Goal: Task Accomplishment & Management: Manage account settings

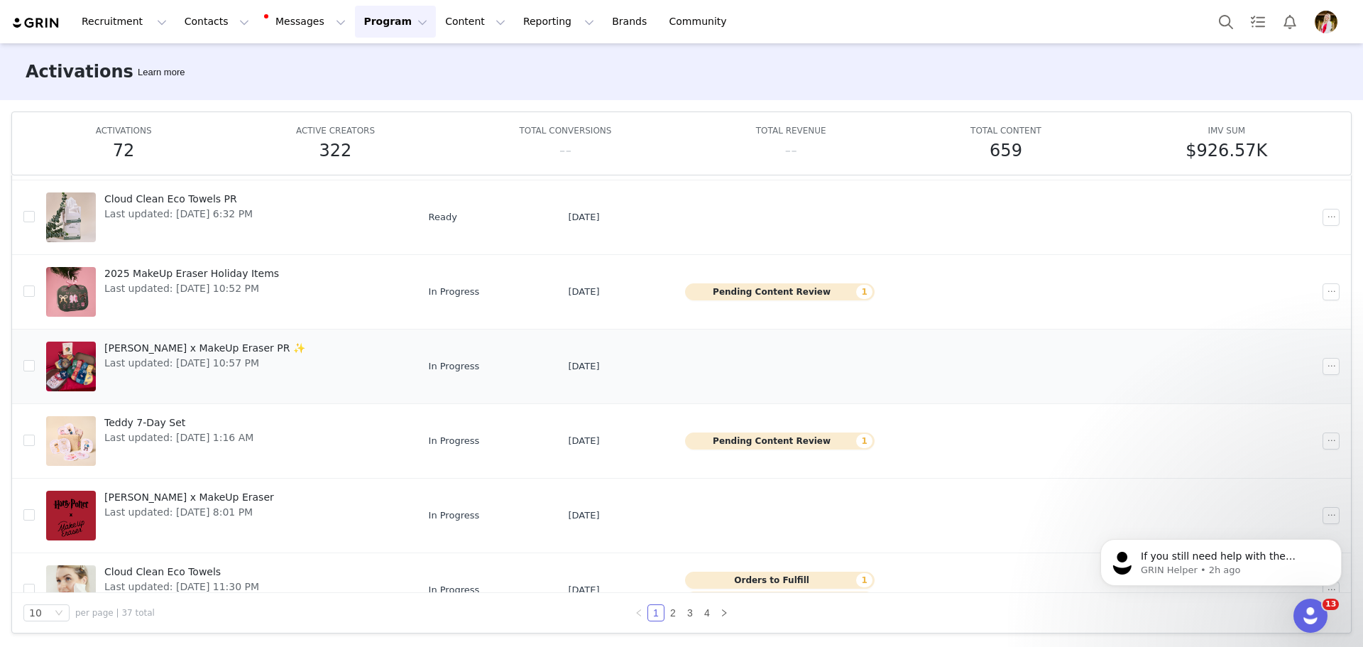
scroll to position [62, 0]
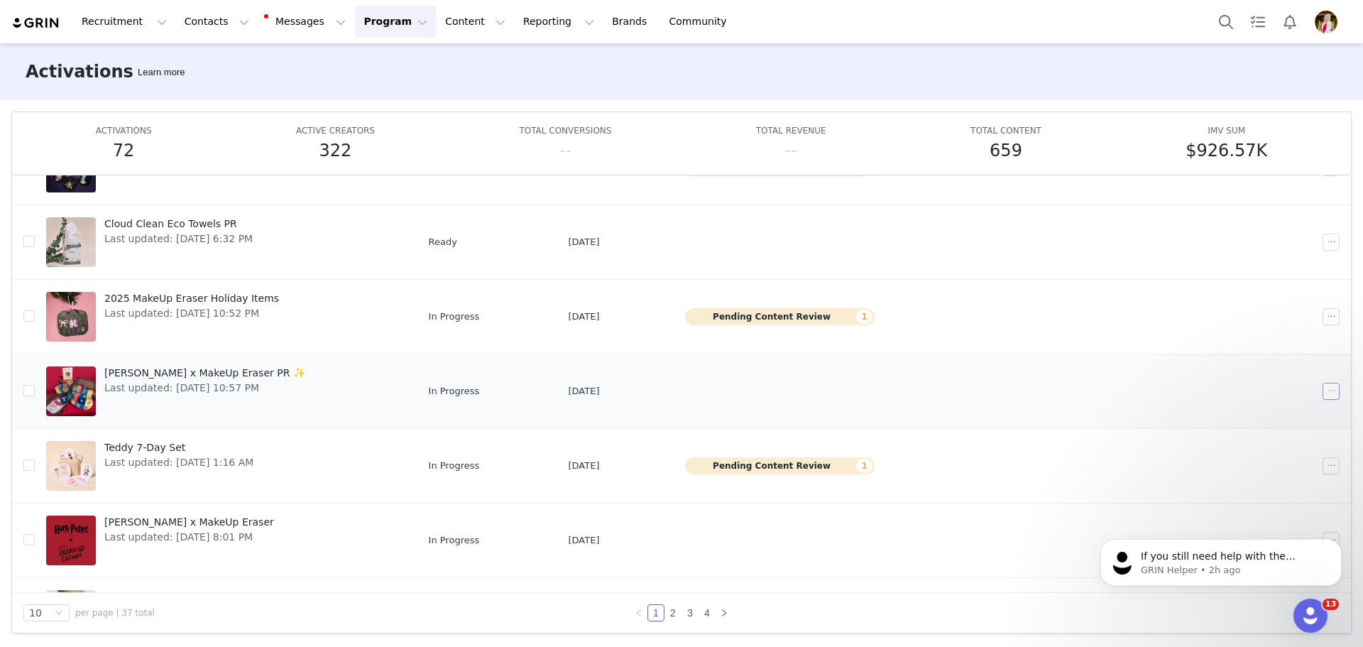
click at [1323, 390] on button "button" at bounding box center [1331, 391] width 17 height 17
click at [1242, 442] on span "Duplicate" at bounding box center [1240, 440] width 48 height 16
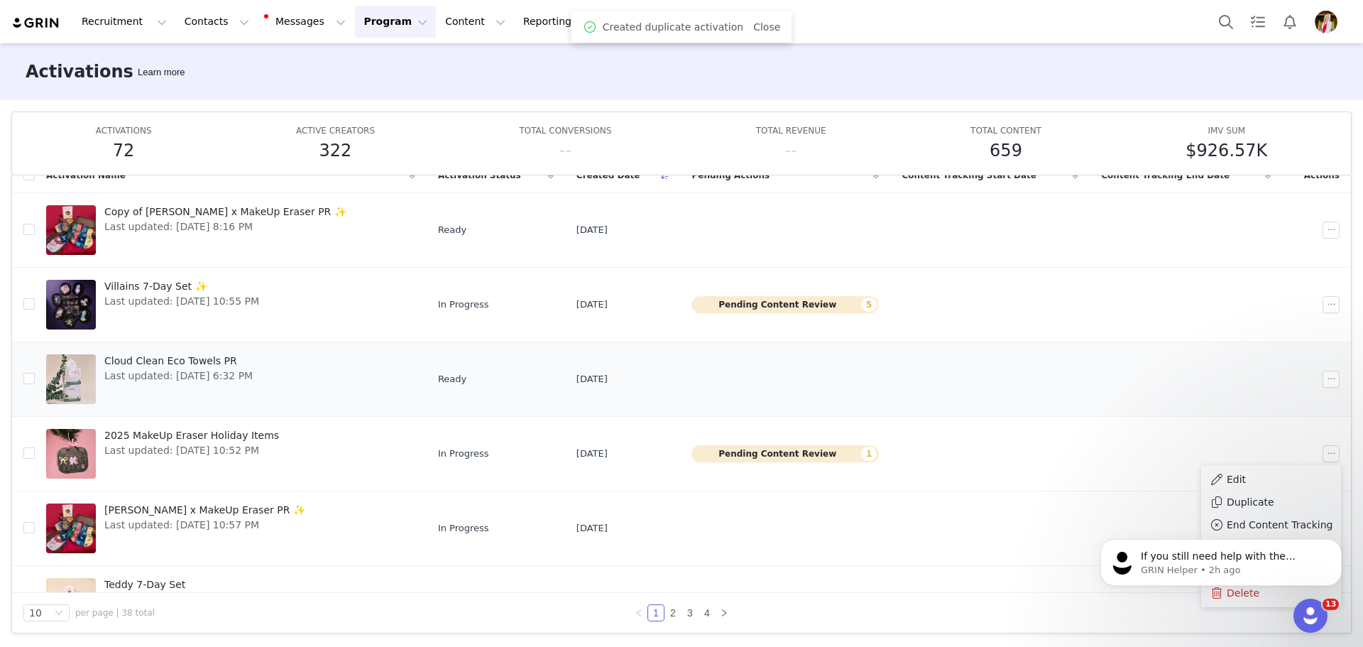
scroll to position [0, 0]
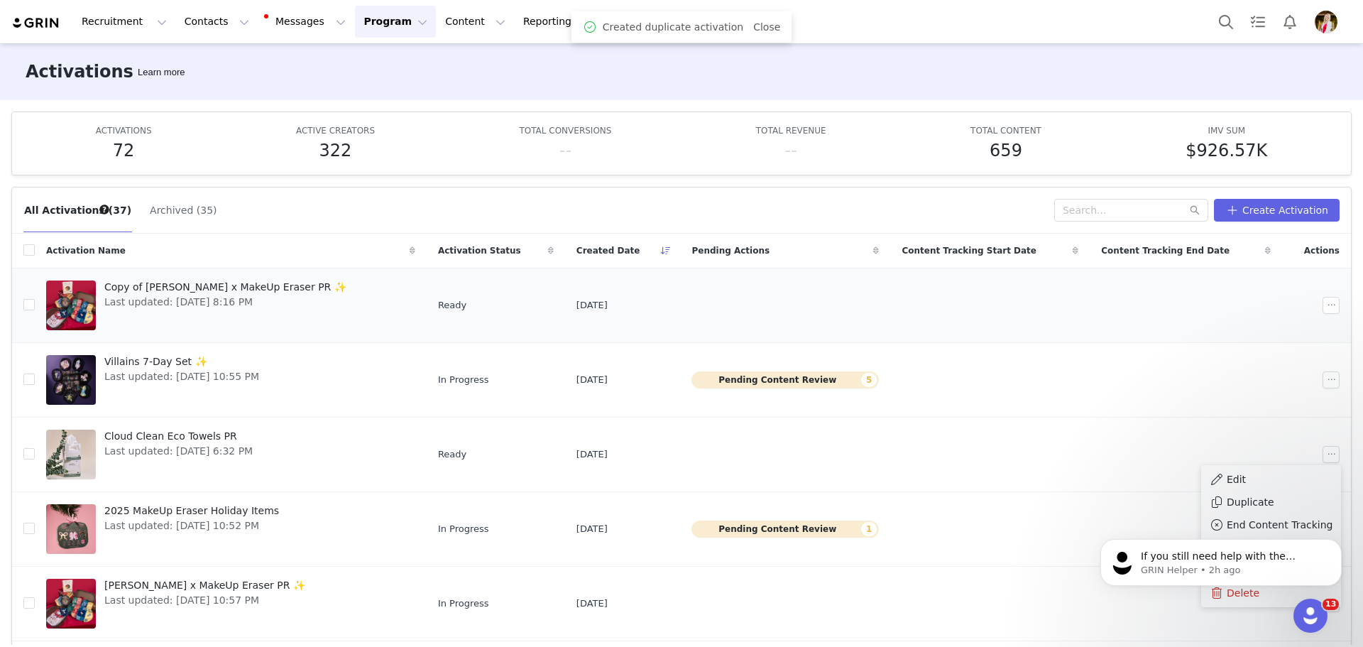
click at [226, 285] on span "Copy of Harry Potter x MakeUp Eraser PR ✨" at bounding box center [225, 287] width 242 height 15
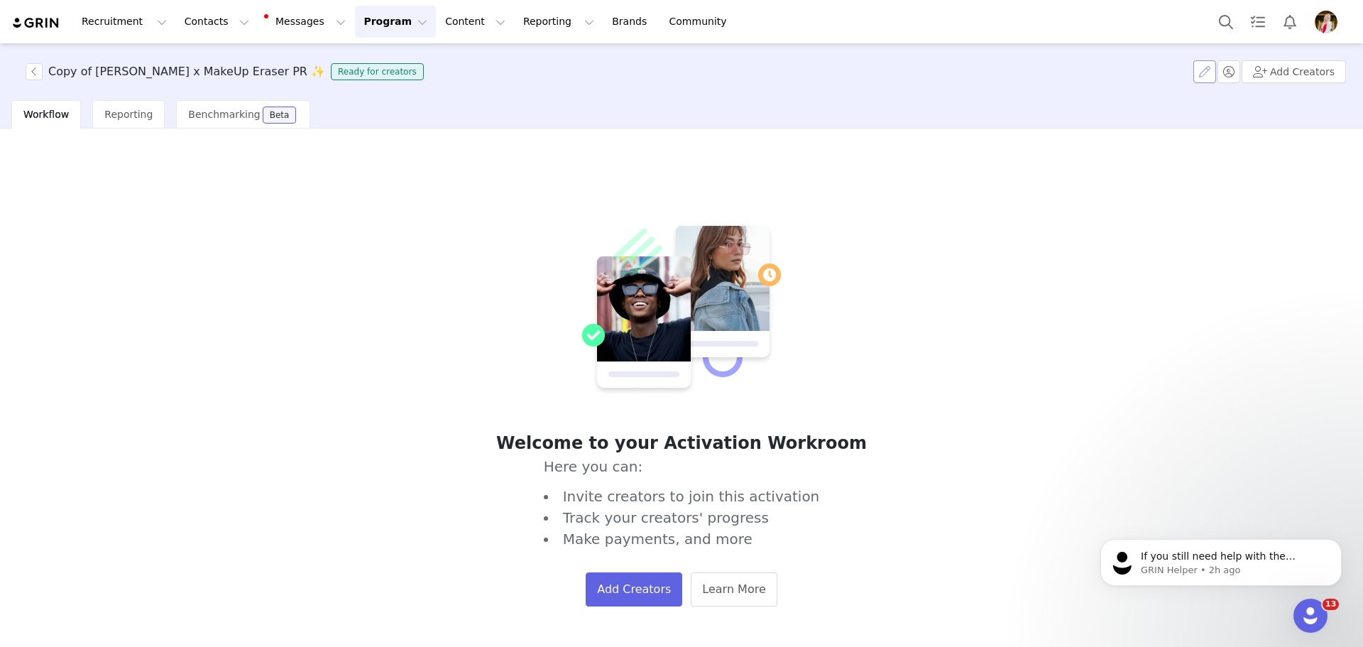
click at [1216, 72] on button "button" at bounding box center [1204, 71] width 23 height 23
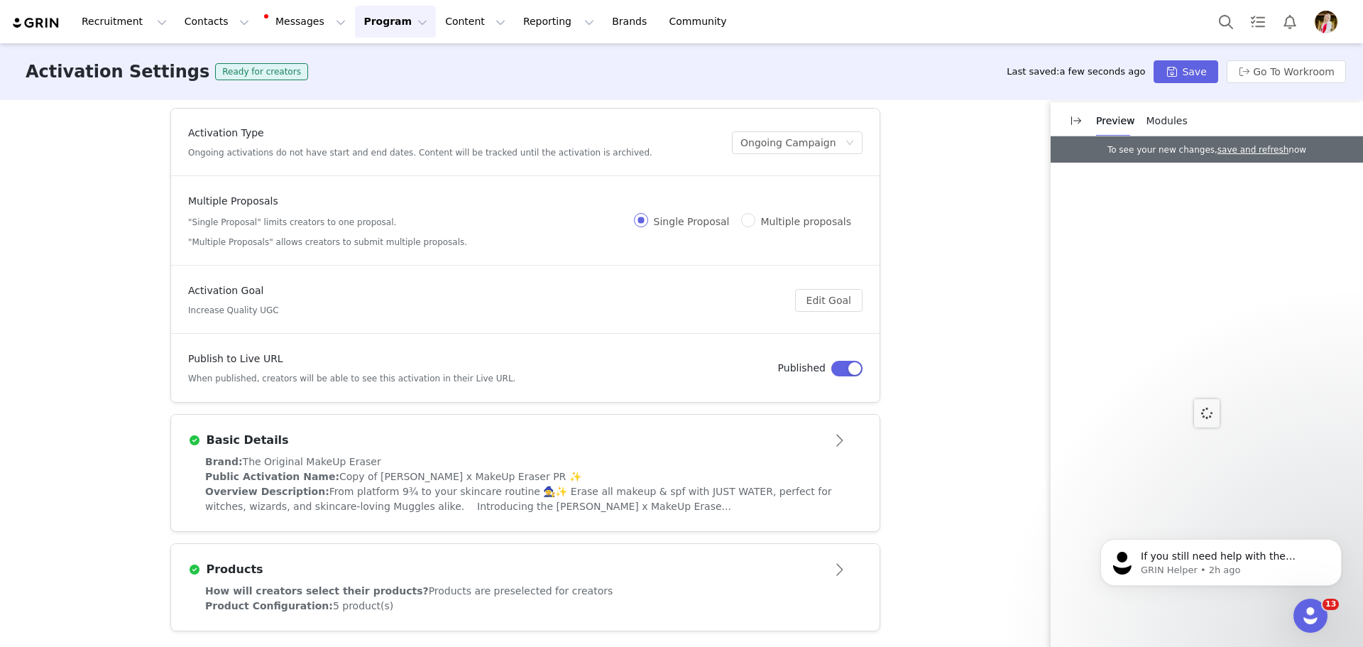
scroll to position [4, 0]
click at [545, 471] on div "Public Activation Name: Copy of Harry Potter x MakeUp Eraser PR ✨" at bounding box center [525, 476] width 640 height 15
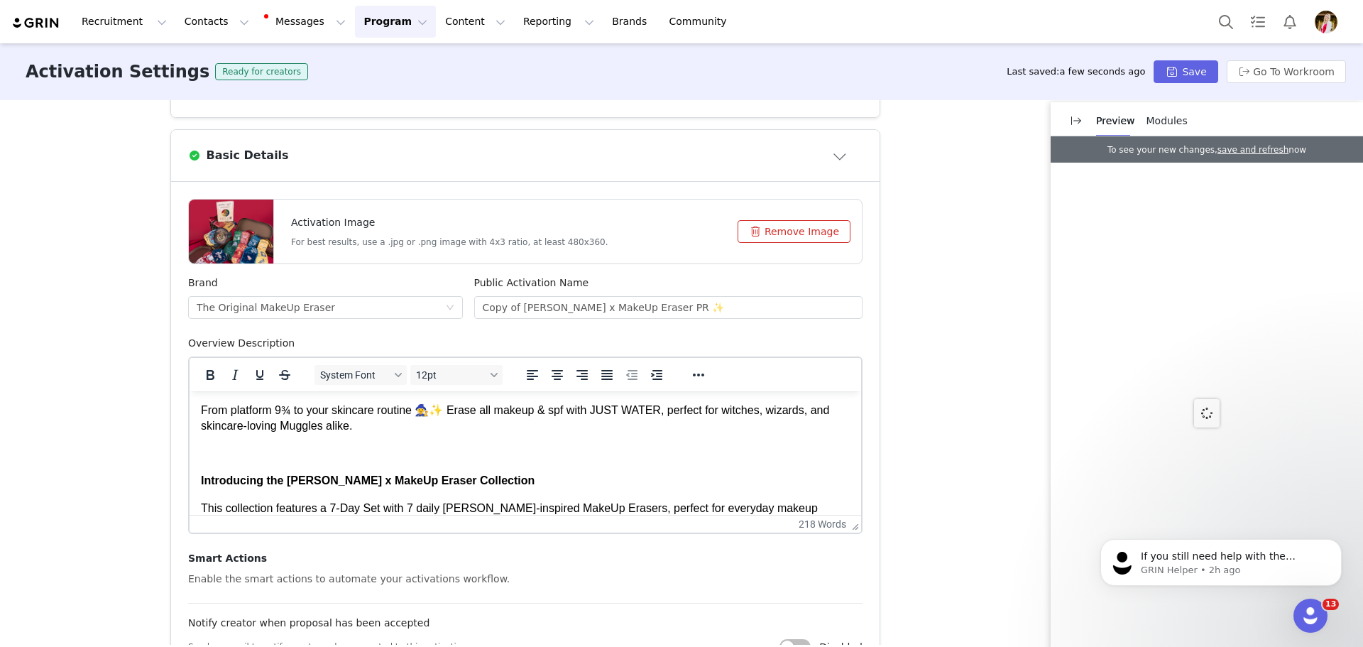
scroll to position [0, 0]
drag, startPoint x: 645, startPoint y: 307, endPoint x: 461, endPoint y: 310, distance: 183.9
click at [461, 310] on div "Brand The Original MakeUp Eraser Public Activation Name Copy of Harry Potter x …" at bounding box center [525, 305] width 686 height 60
click at [778, 229] on button "Remove Image" at bounding box center [794, 231] width 113 height 23
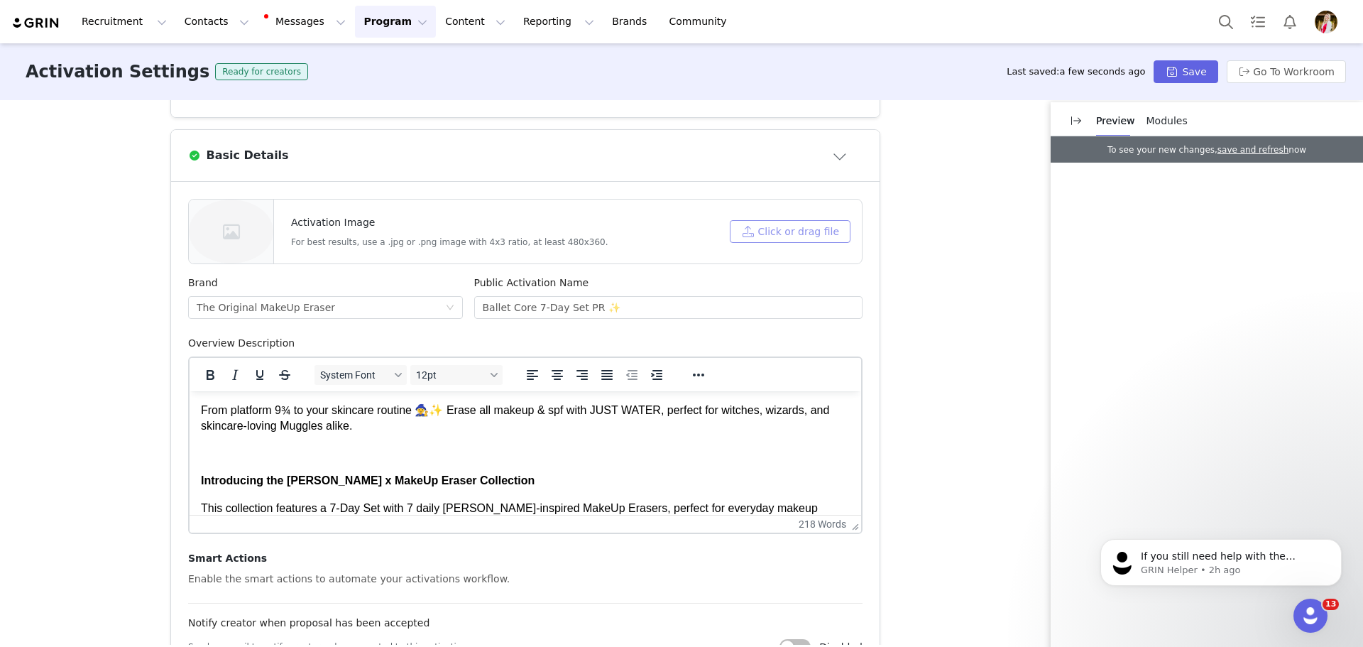
click at [778, 229] on button "Click or drag file" at bounding box center [790, 231] width 121 height 23
click at [1186, 64] on button "Save" at bounding box center [1186, 71] width 64 height 23
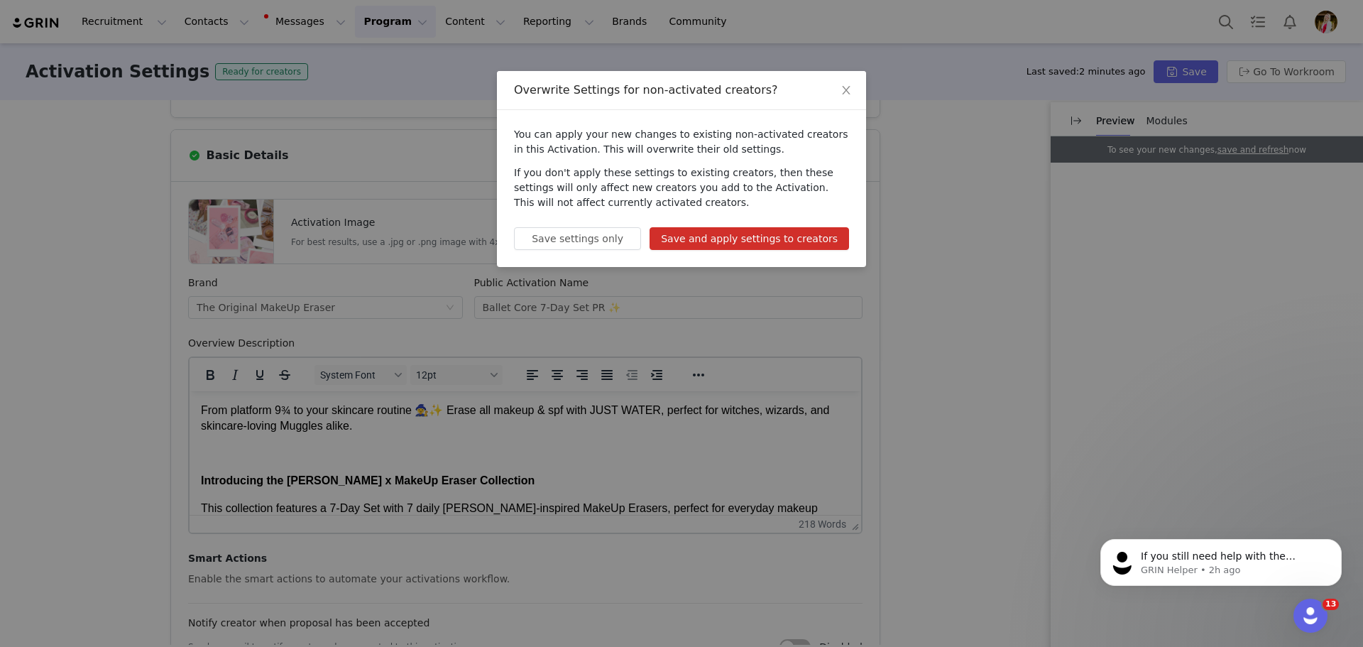
click at [762, 239] on button "Save and apply settings to creators" at bounding box center [749, 238] width 199 height 23
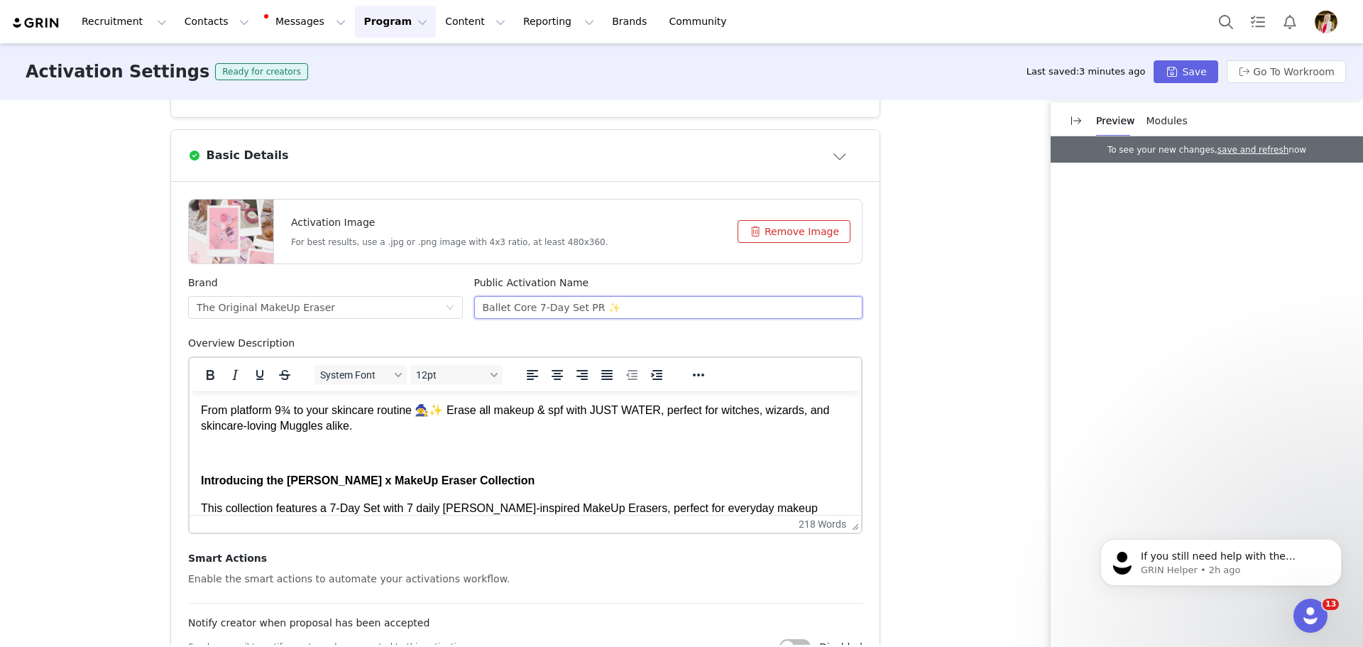
drag, startPoint x: 606, startPoint y: 309, endPoint x: 579, endPoint y: 309, distance: 27.0
click at [579, 309] on input "Ballet Core 7-Day Set PR ✨" at bounding box center [668, 307] width 389 height 23
paste input "🩰"
type input "Ballet Core 7-Day Set PR 🩰"
drag, startPoint x: 357, startPoint y: 426, endPoint x: 202, endPoint y: 410, distance: 155.6
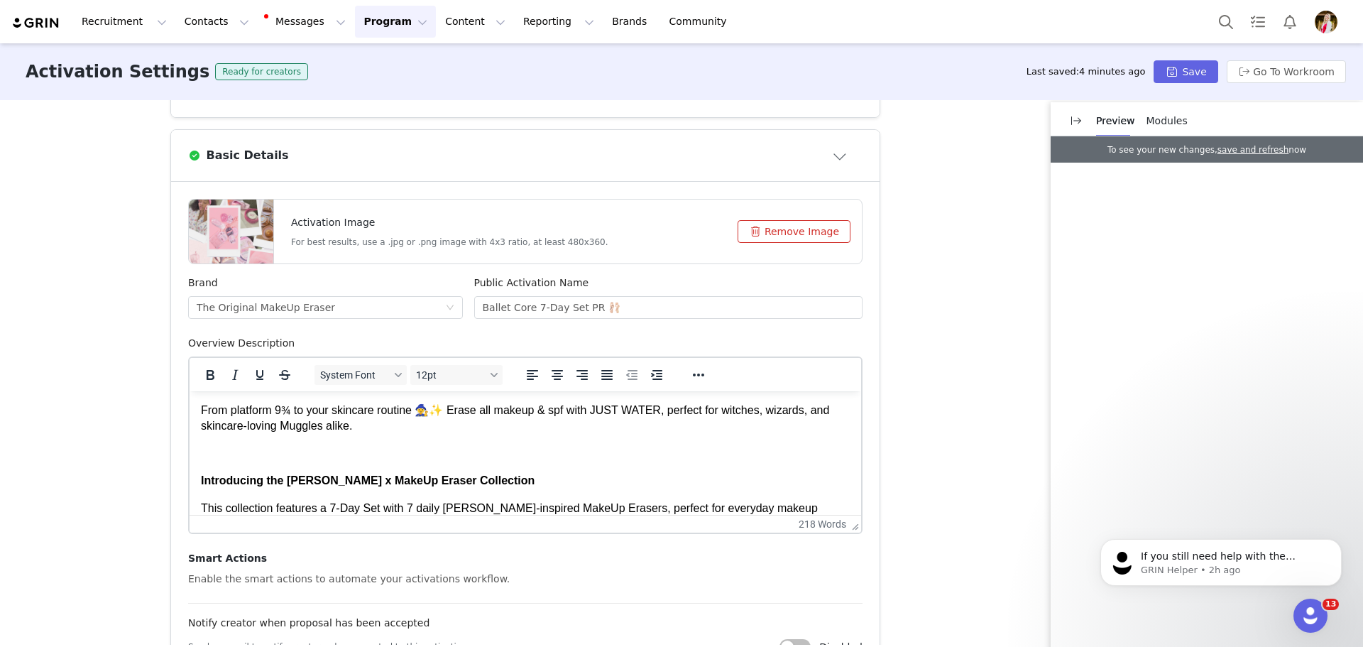
click at [202, 410] on p "From platform 9¾ to your skincare routine 🧙‍♀️✨ Erase all makeup & spf with JUS…" at bounding box center [525, 419] width 649 height 32
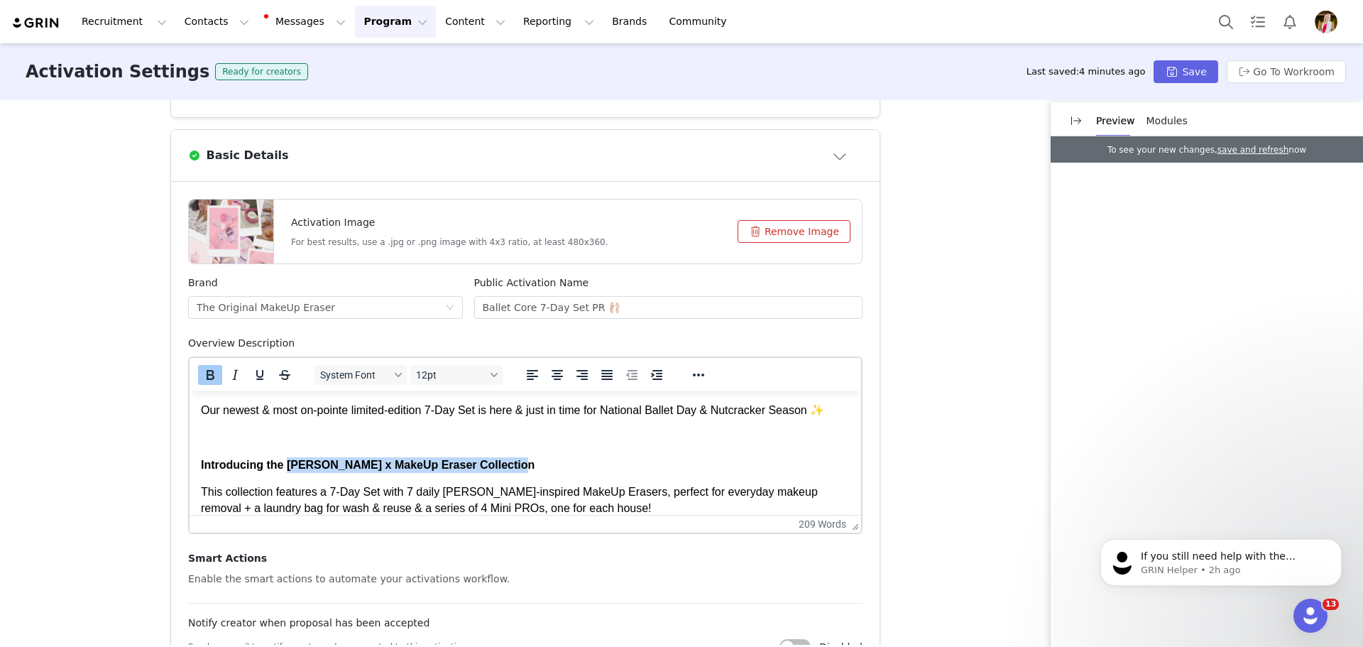
drag, startPoint x: 288, startPoint y: 461, endPoint x: 500, endPoint y: 460, distance: 212.3
click at [500, 460] on span "Introducing the Harry Potter x MakeUp Eraser Collection" at bounding box center [368, 465] width 334 height 12
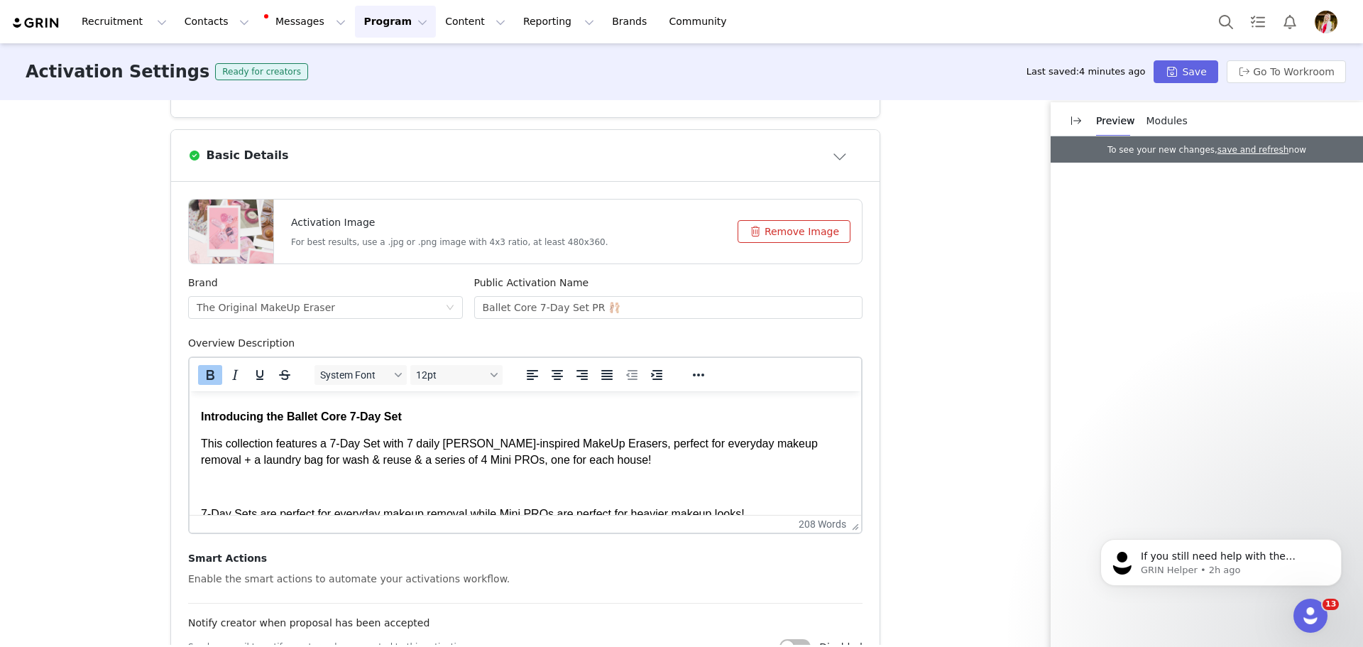
scroll to position [71, 0]
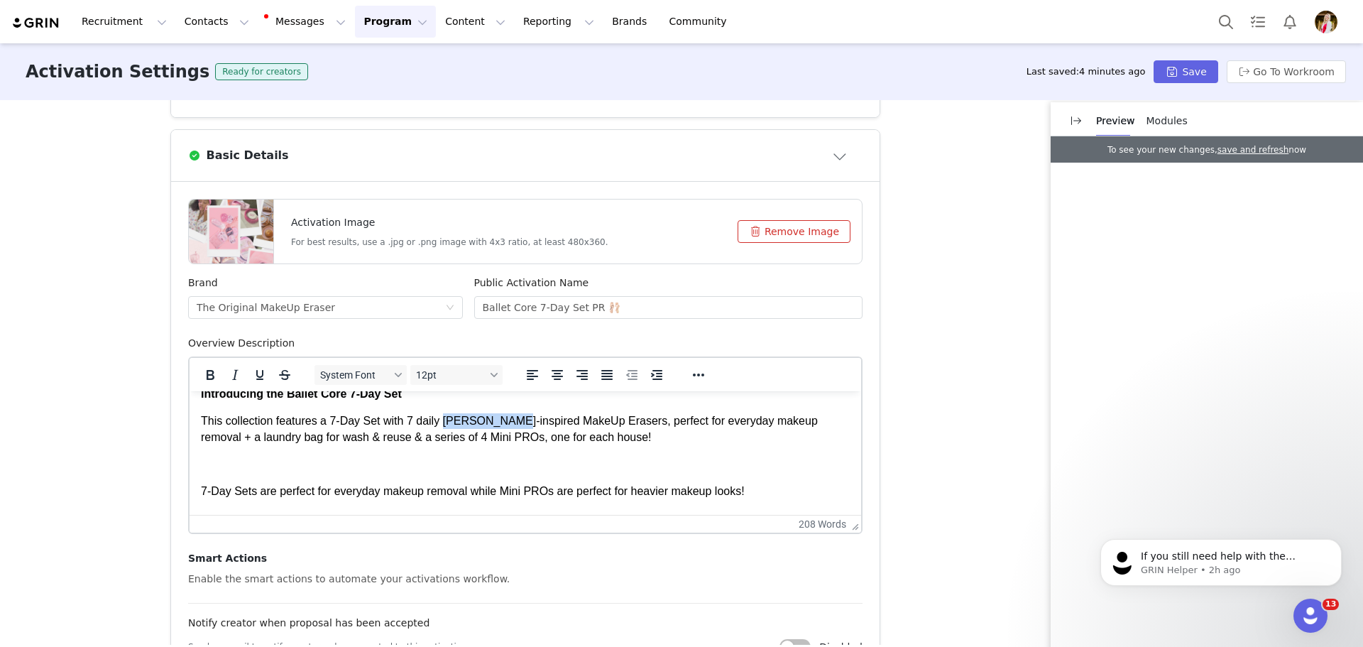
drag, startPoint x: 439, startPoint y: 421, endPoint x: 501, endPoint y: 421, distance: 61.1
click at [501, 421] on span "This collection features a 7-Day Set with 7 daily Harry Potter-inspired MakeUp …" at bounding box center [509, 429] width 617 height 28
drag, startPoint x: 610, startPoint y: 436, endPoint x: 366, endPoint y: 444, distance: 244.4
click at [366, 444] on p "This collection features a 7-Day Set with 7 daily girly & ballet-inspired MakeU…" at bounding box center [525, 429] width 649 height 32
click at [240, 423] on span "This collection features a 7-Day Set with 7 daily girly & ballet-inspired MakeU…" at bounding box center [525, 429] width 648 height 28
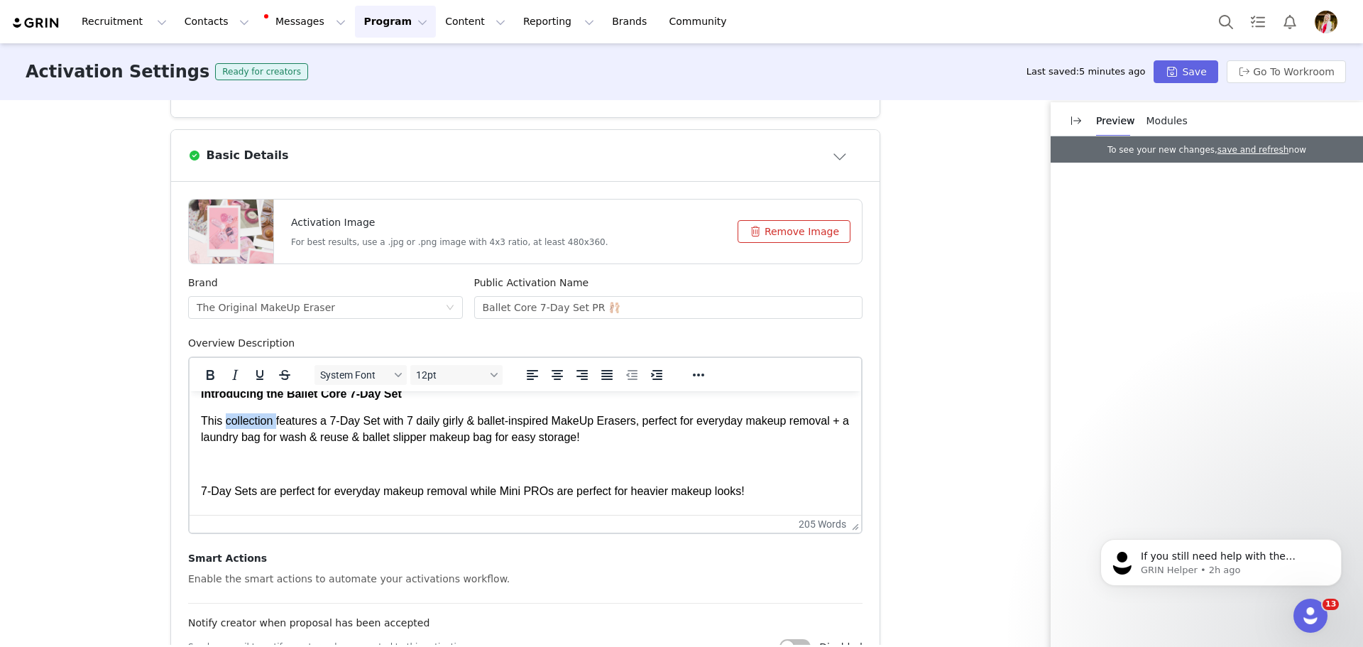
click at [240, 423] on span "This collection features a 7-Day Set with 7 daily girly & ballet-inspired MakeU…" at bounding box center [525, 429] width 648 height 28
drag, startPoint x: 370, startPoint y: 422, endPoint x: 282, endPoint y: 425, distance: 88.1
click at [282, 425] on span "This set features a 7-Day Set with 7 daily girly & ballet-inspired MakeUp Erase…" at bounding box center [509, 429] width 616 height 28
click at [503, 440] on p "This set features 7 daily girly & ballet-inspired MakeUp Erasers, perfect for e…" at bounding box center [525, 429] width 649 height 32
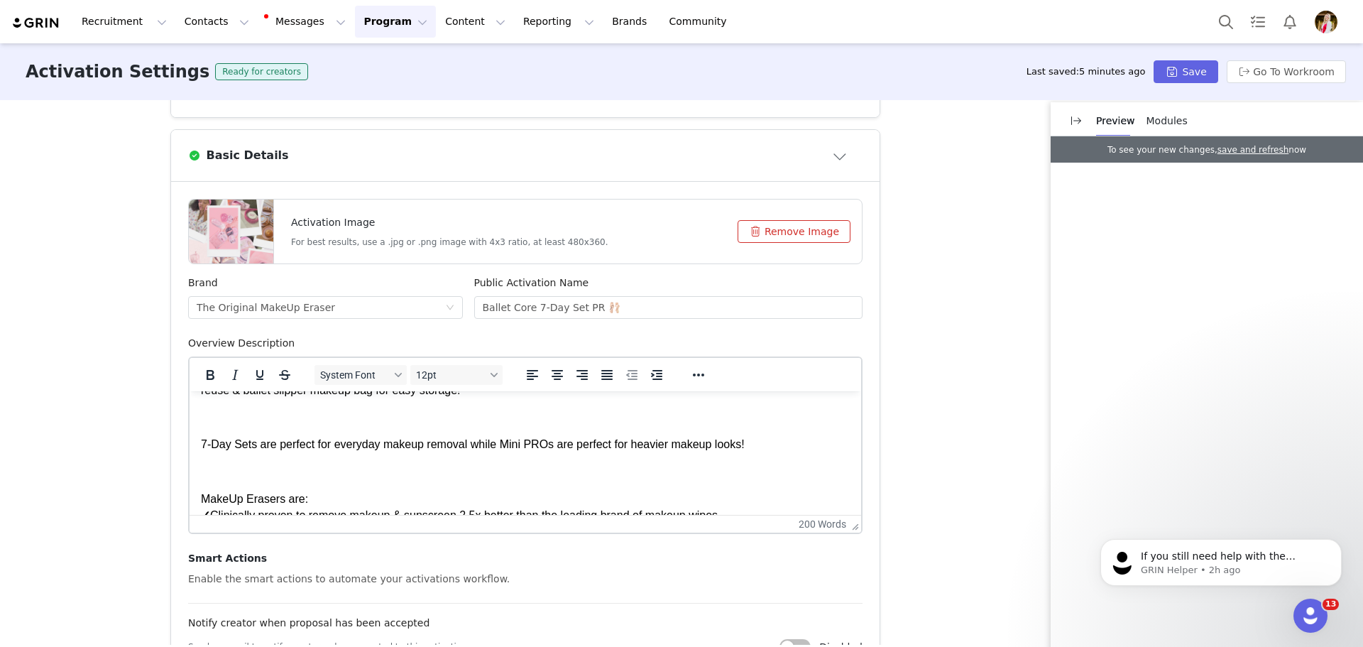
scroll to position [142, 0]
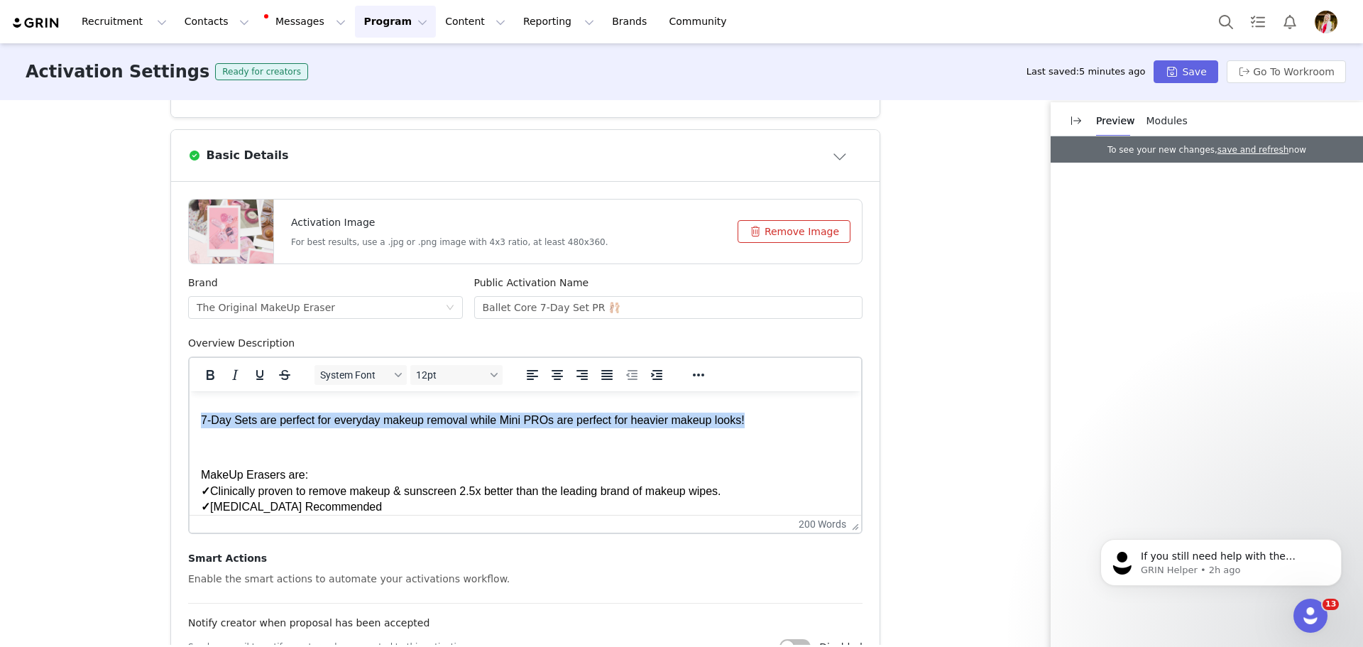
drag, startPoint x: 762, startPoint y: 415, endPoint x: 190, endPoint y: 425, distance: 572.3
click at [190, 425] on html "Our newest & most on-pointe limited-edition 7-Day Set is here & just in time fo…" at bounding box center [526, 491] width 672 height 485
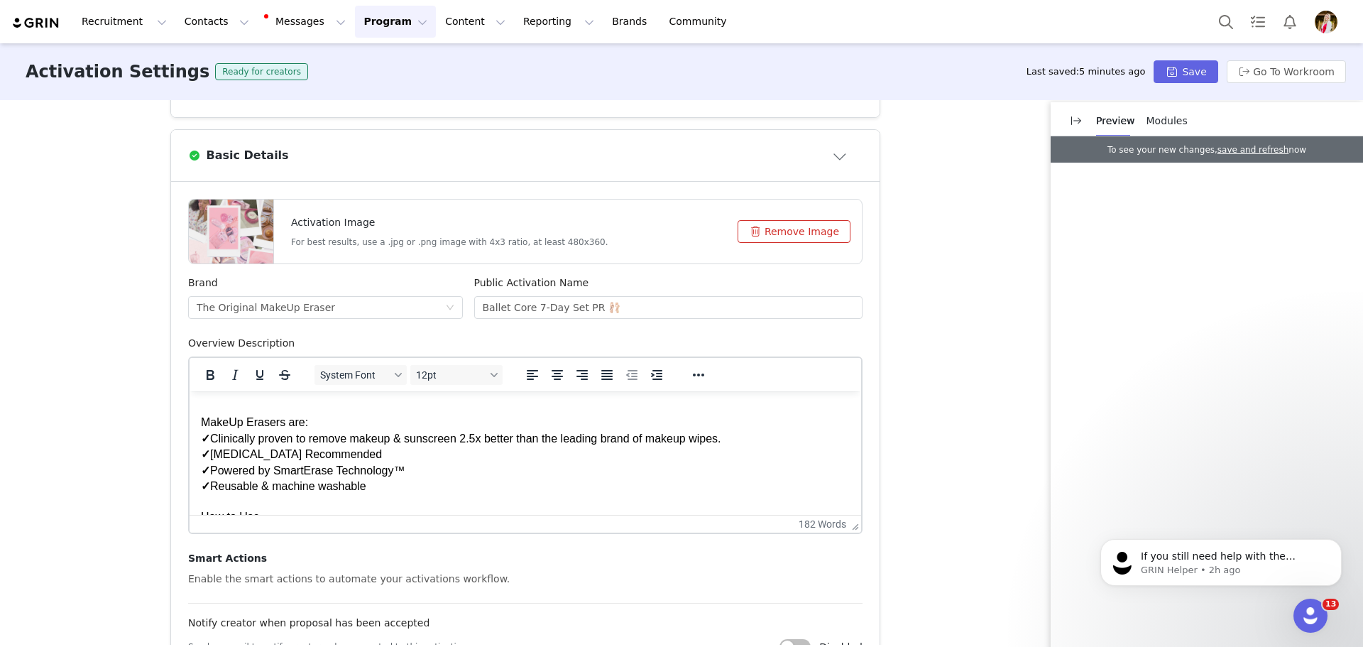
scroll to position [115, 0]
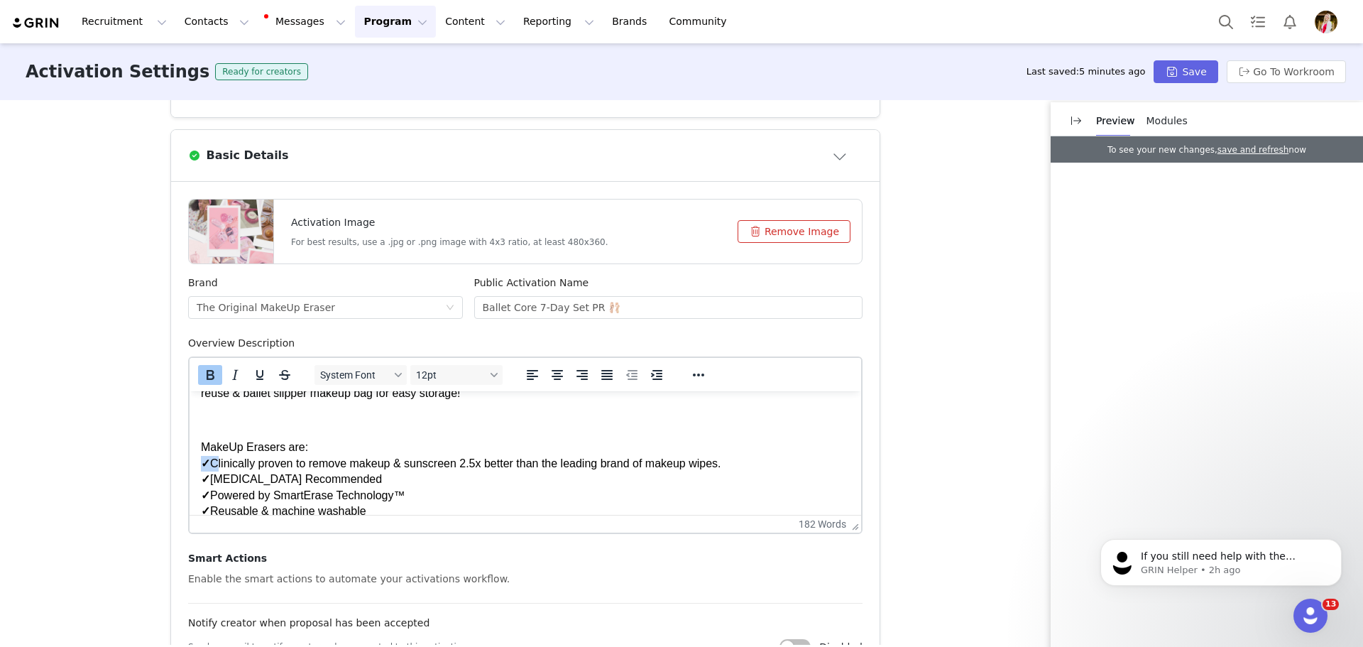
drag, startPoint x: 214, startPoint y: 463, endPoint x: 199, endPoint y: 464, distance: 14.9
click at [199, 464] on html "Our newest & most on-pointe limited-edition 7-Day Set is here & just in time fo…" at bounding box center [526, 491] width 672 height 430
copy span "✓"
click at [750, 458] on p "✓ Clinically proven to remove makeup & sunscreen 2.5x better than the leading b…" at bounding box center [525, 464] width 649 height 16
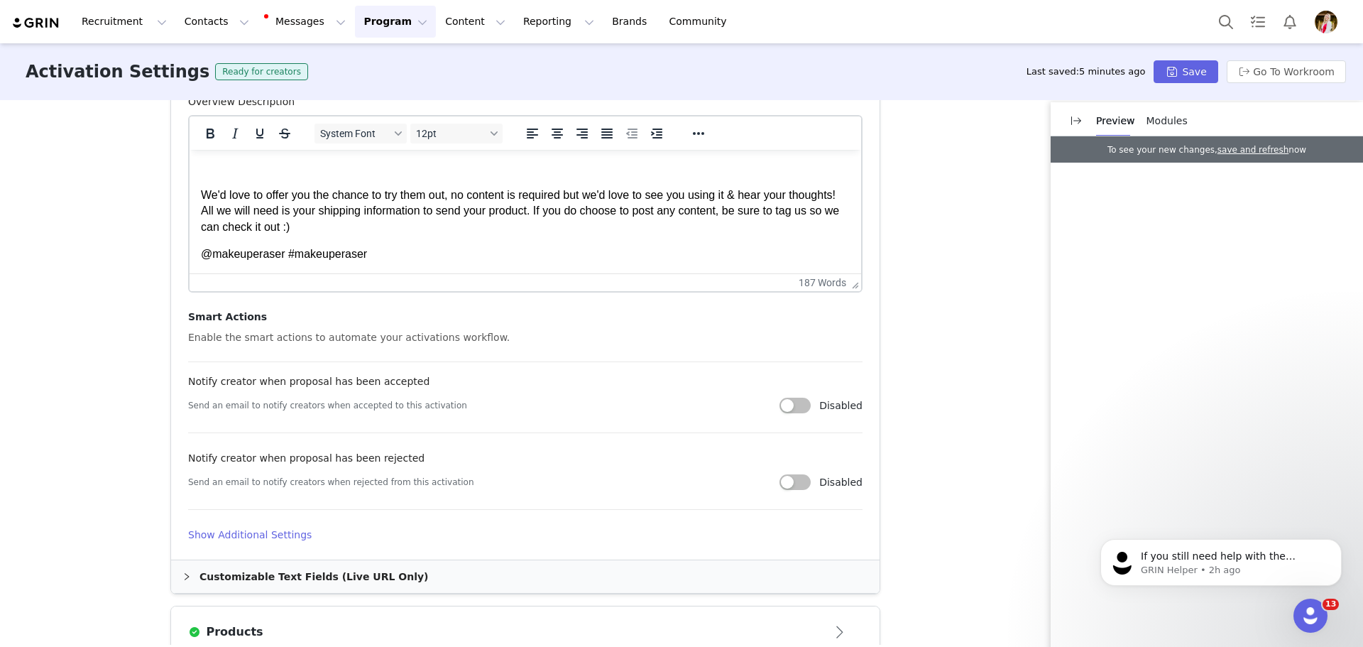
scroll to position [593, 0]
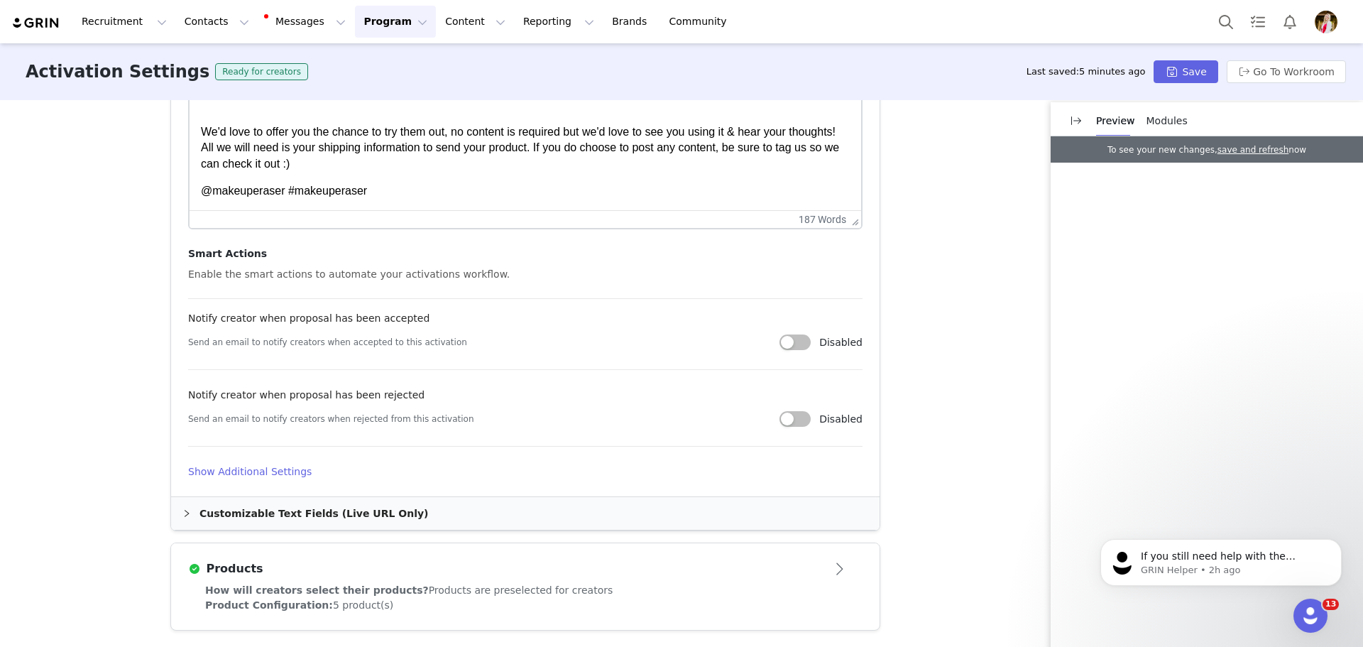
click at [463, 582] on article "Products" at bounding box center [525, 563] width 709 height 40
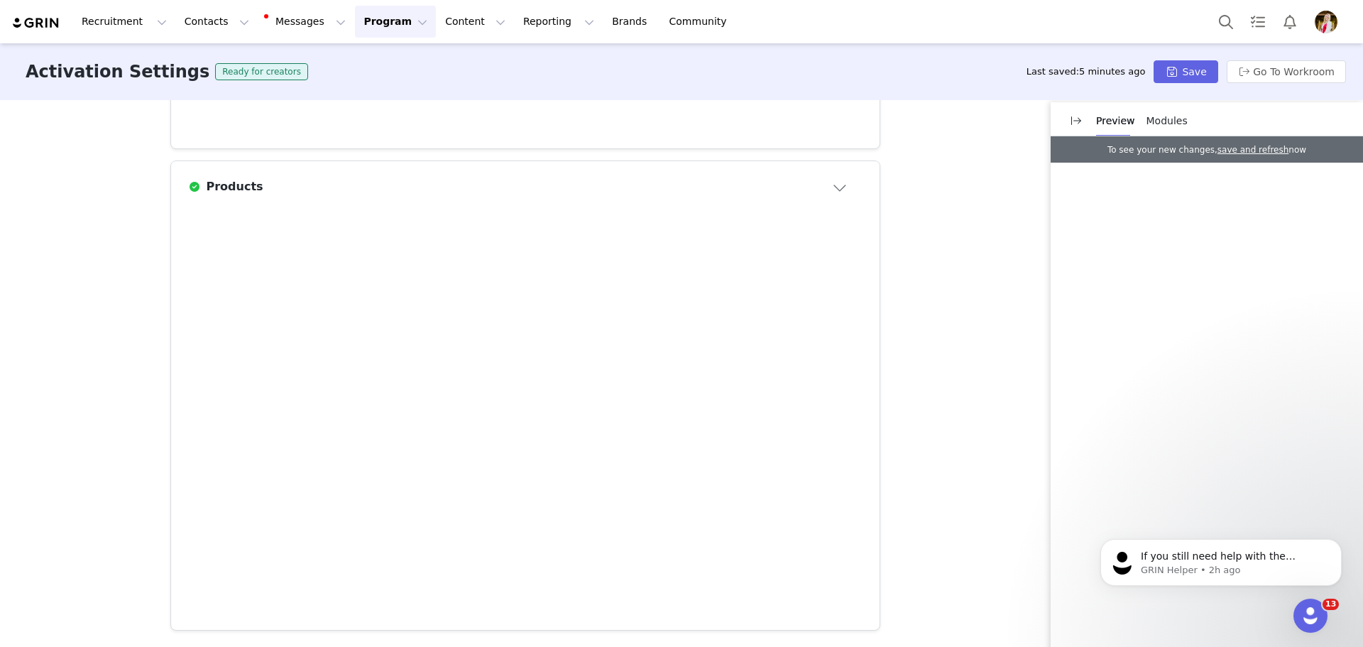
scroll to position [386, 0]
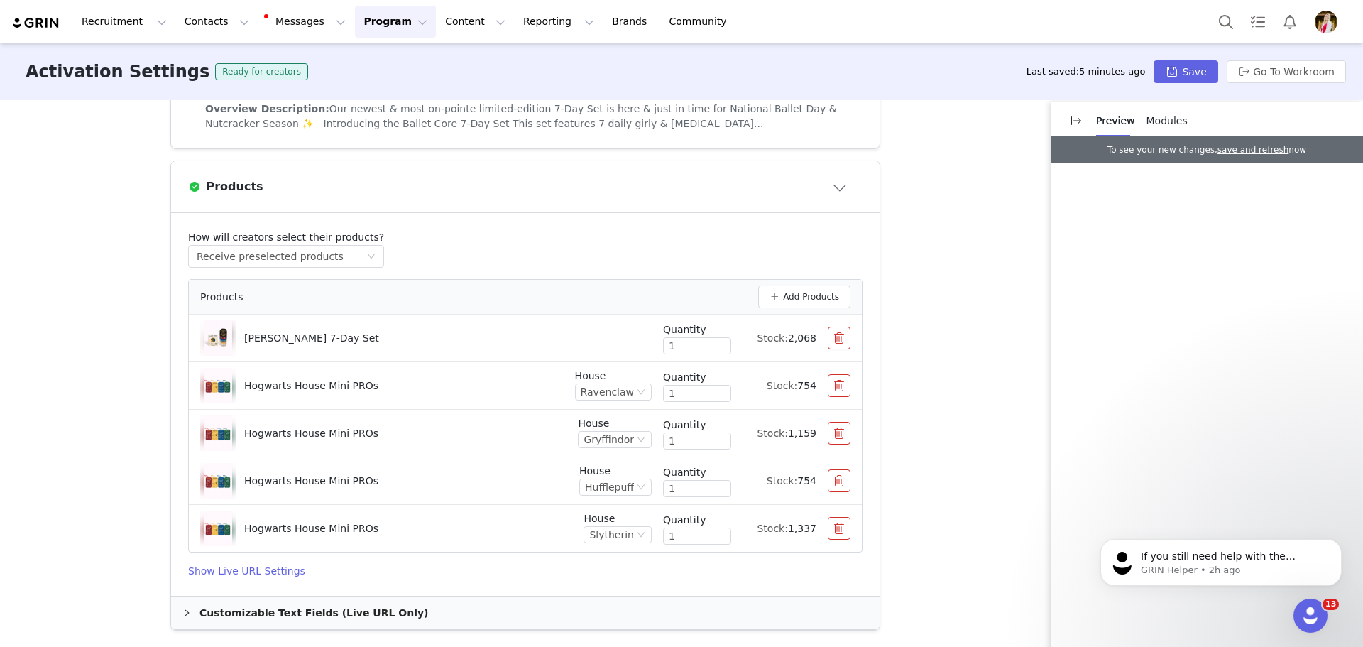
click at [828, 332] on button "button" at bounding box center [839, 338] width 23 height 23
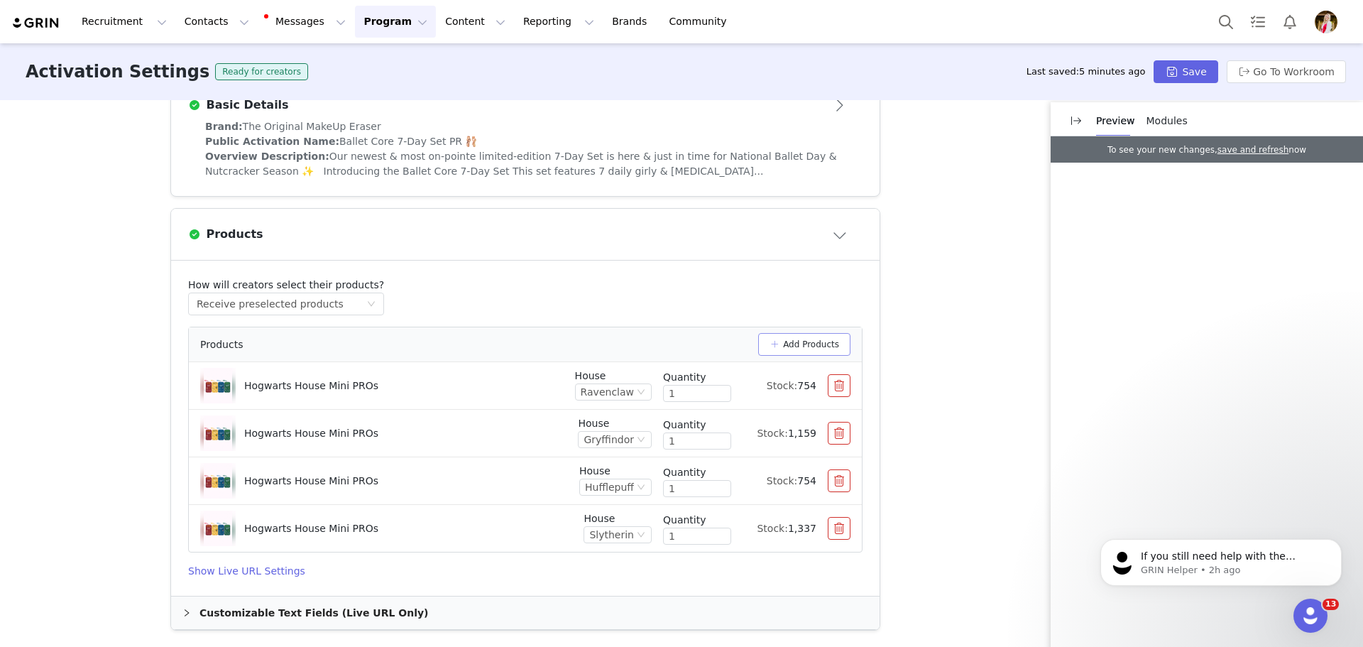
click at [829, 379] on button "button" at bounding box center [839, 385] width 23 height 23
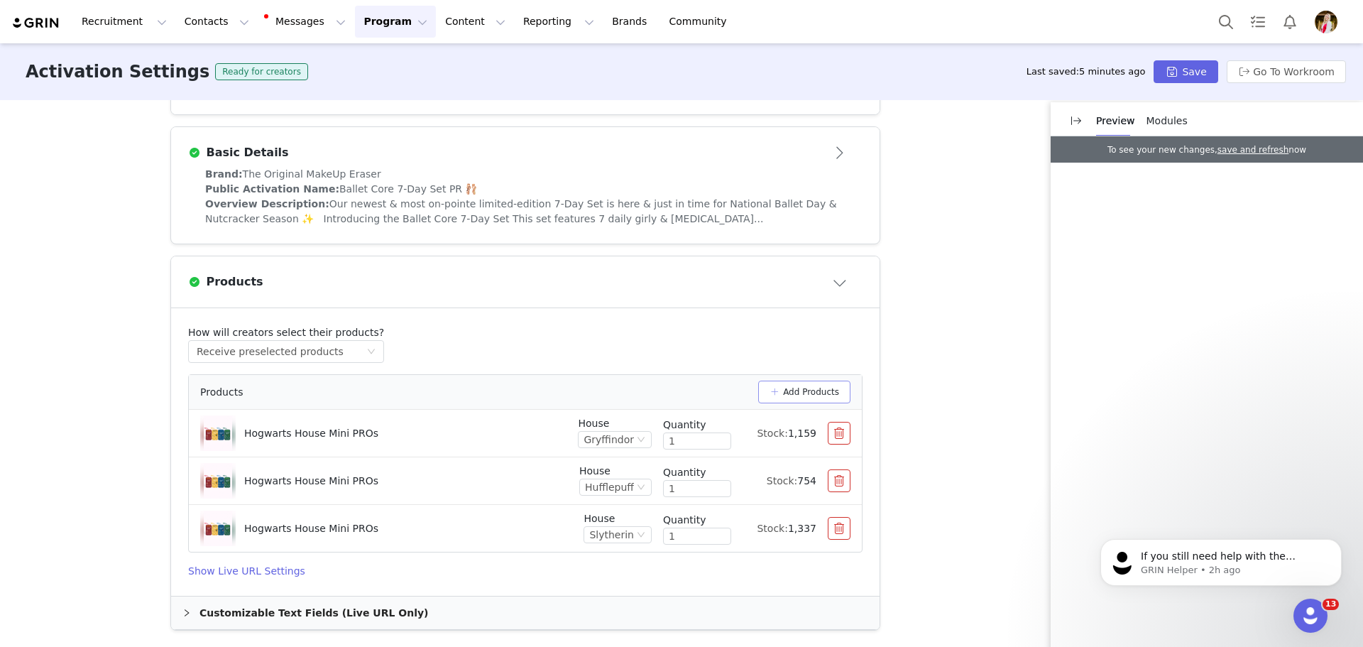
drag, startPoint x: 836, startPoint y: 426, endPoint x: 837, endPoint y: 438, distance: 12.2
click at [836, 434] on button "button" at bounding box center [839, 433] width 23 height 23
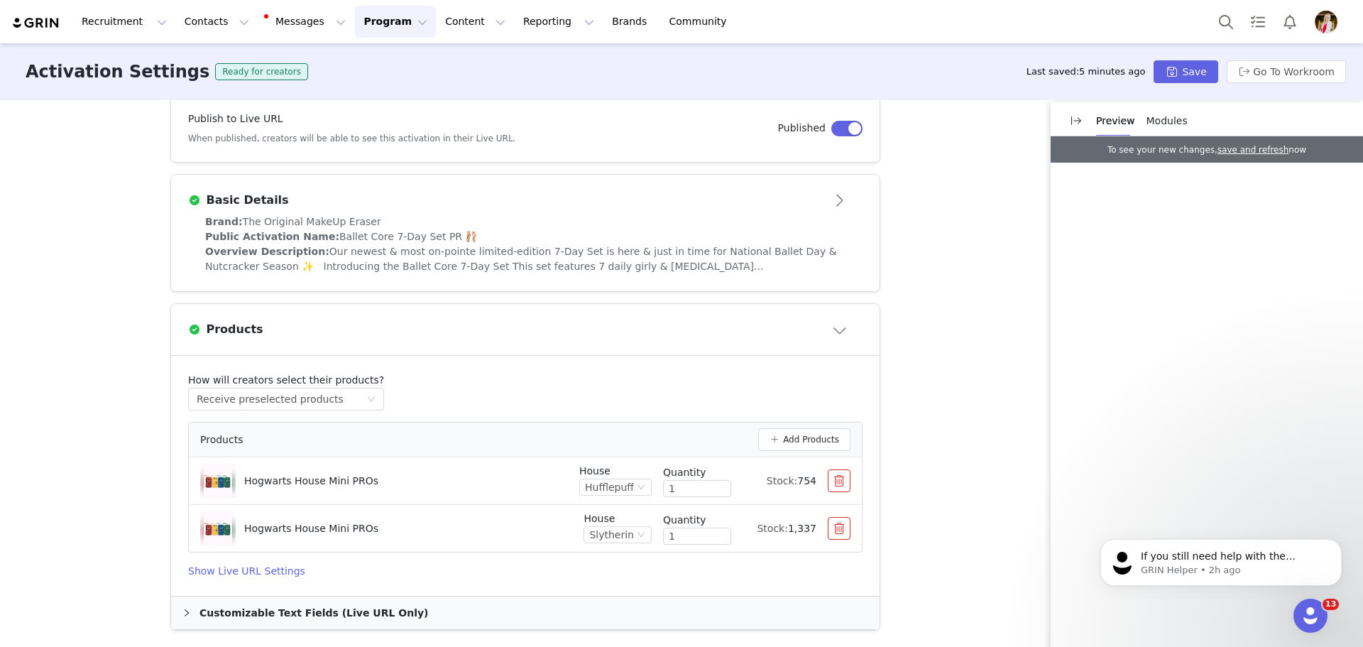
click at [837, 477] on button "button" at bounding box center [839, 480] width 23 height 23
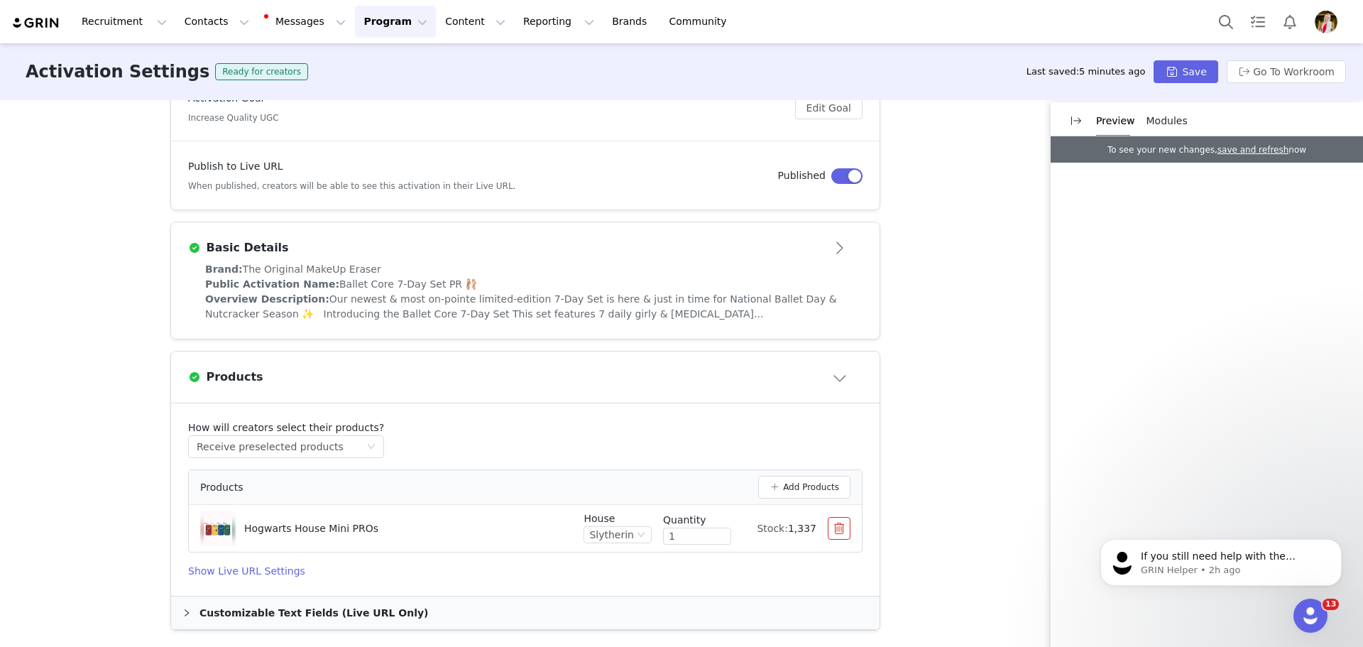
click at [839, 521] on button "button" at bounding box center [839, 528] width 23 height 23
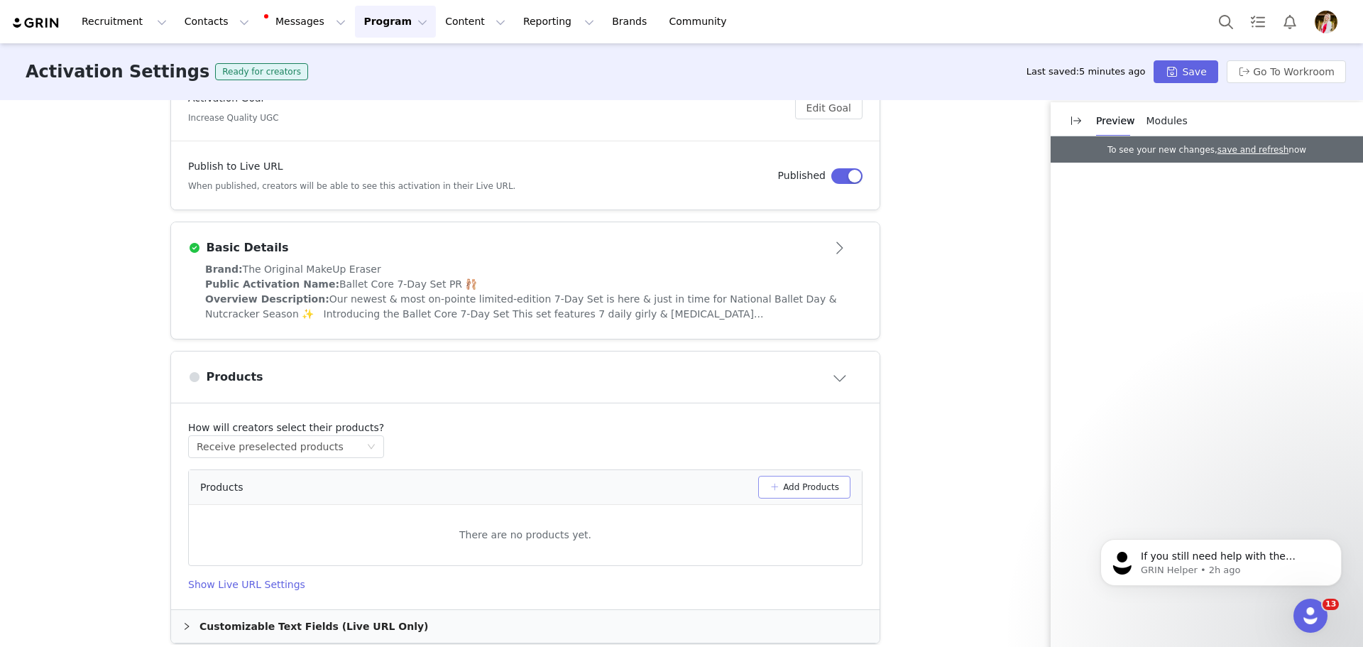
click at [823, 484] on button "Add Products" at bounding box center [804, 487] width 92 height 23
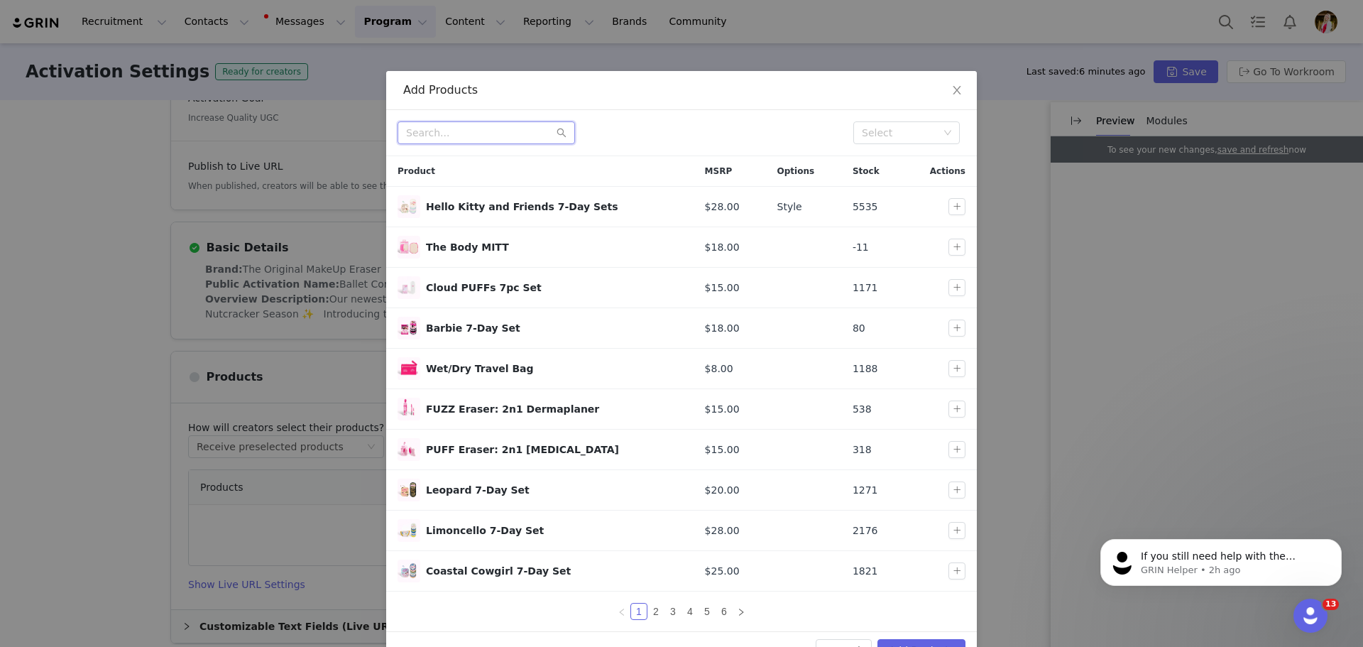
click at [477, 133] on input "text" at bounding box center [486, 132] width 177 height 23
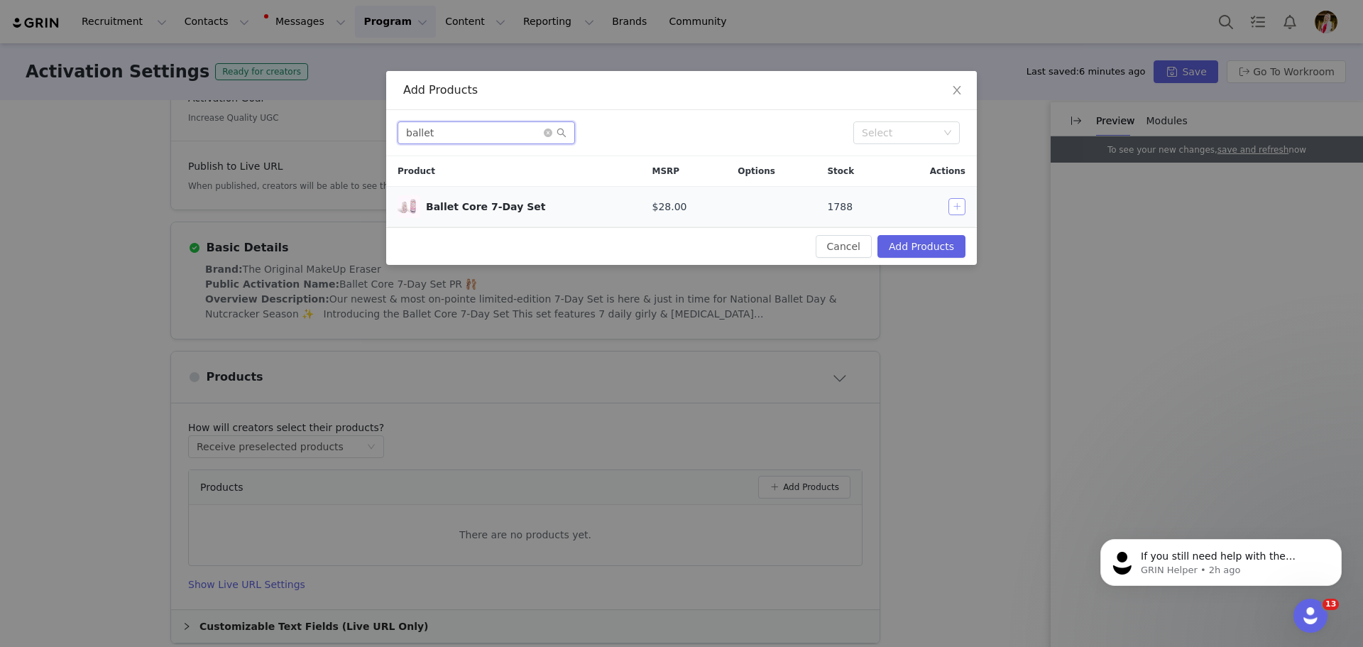
type input "ballet"
click at [958, 204] on button "button" at bounding box center [956, 206] width 17 height 17
click at [939, 251] on button "Add Products" at bounding box center [921, 246] width 88 height 23
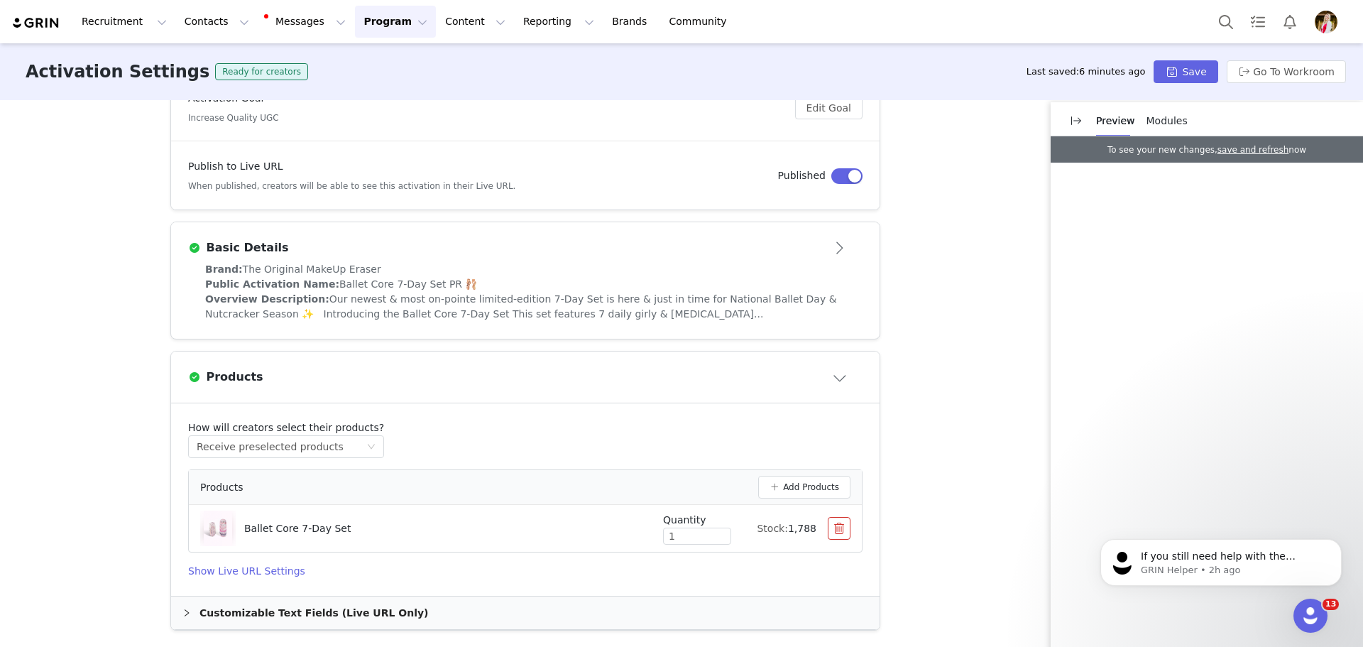
click at [397, 613] on div "Customizable Text Fields (Live URL Only)" at bounding box center [525, 612] width 709 height 33
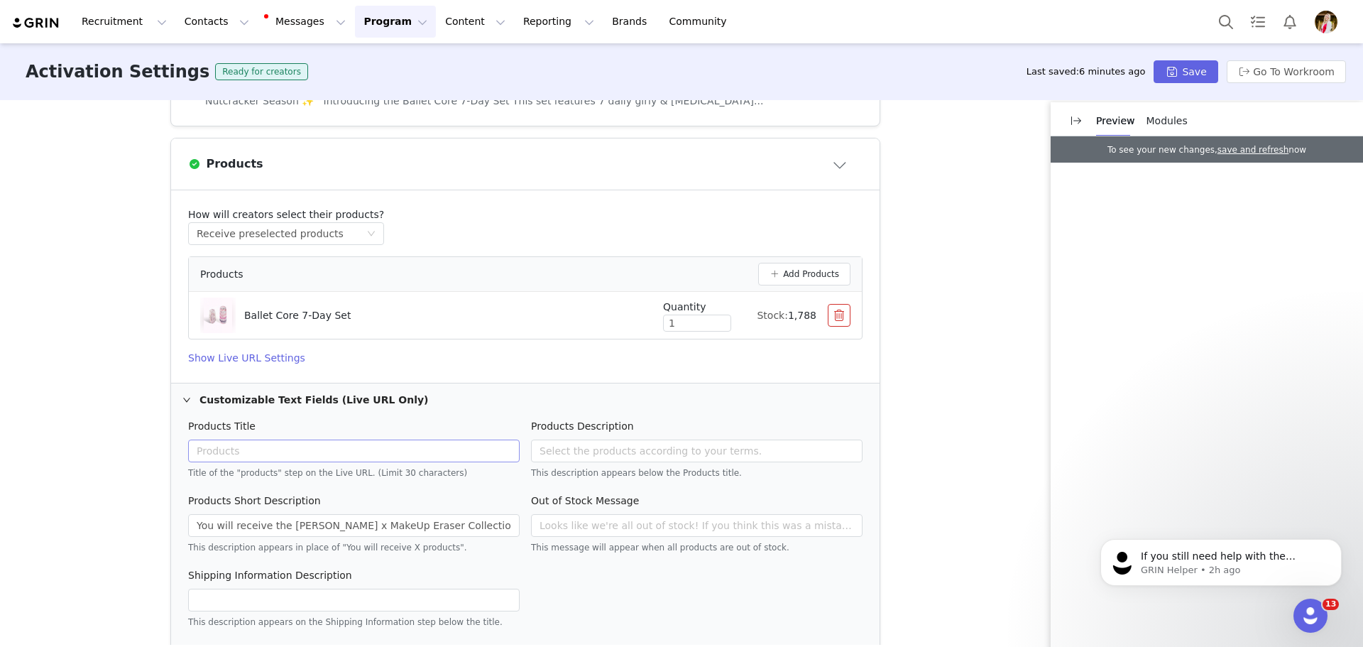
scroll to position [434, 0]
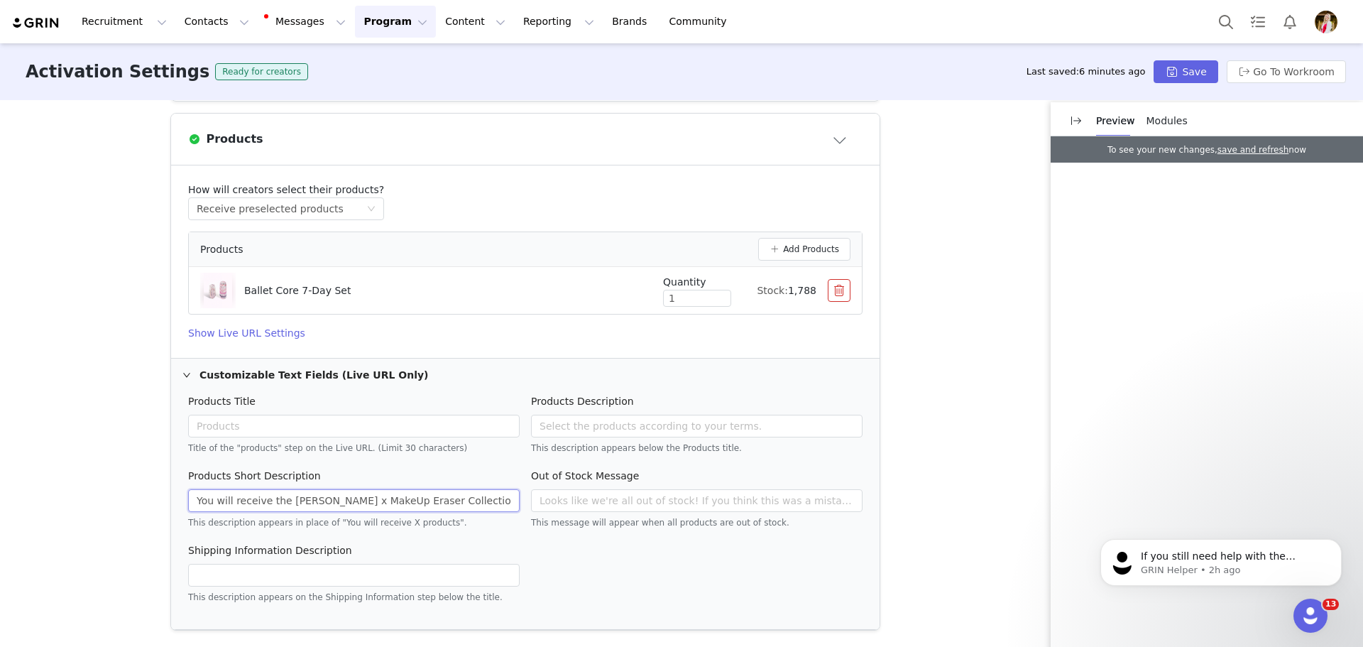
drag, startPoint x: 476, startPoint y: 497, endPoint x: 258, endPoint y: 510, distance: 218.4
click at [258, 510] on input "You will receive the Harry Potter x MakeUp Eraser Collection!" at bounding box center [354, 500] width 332 height 23
type input "You will receive 1x the Ballet Core 7-Day Set!"
click at [245, 334] on h4 "Show Live URL Settings" at bounding box center [525, 333] width 674 height 15
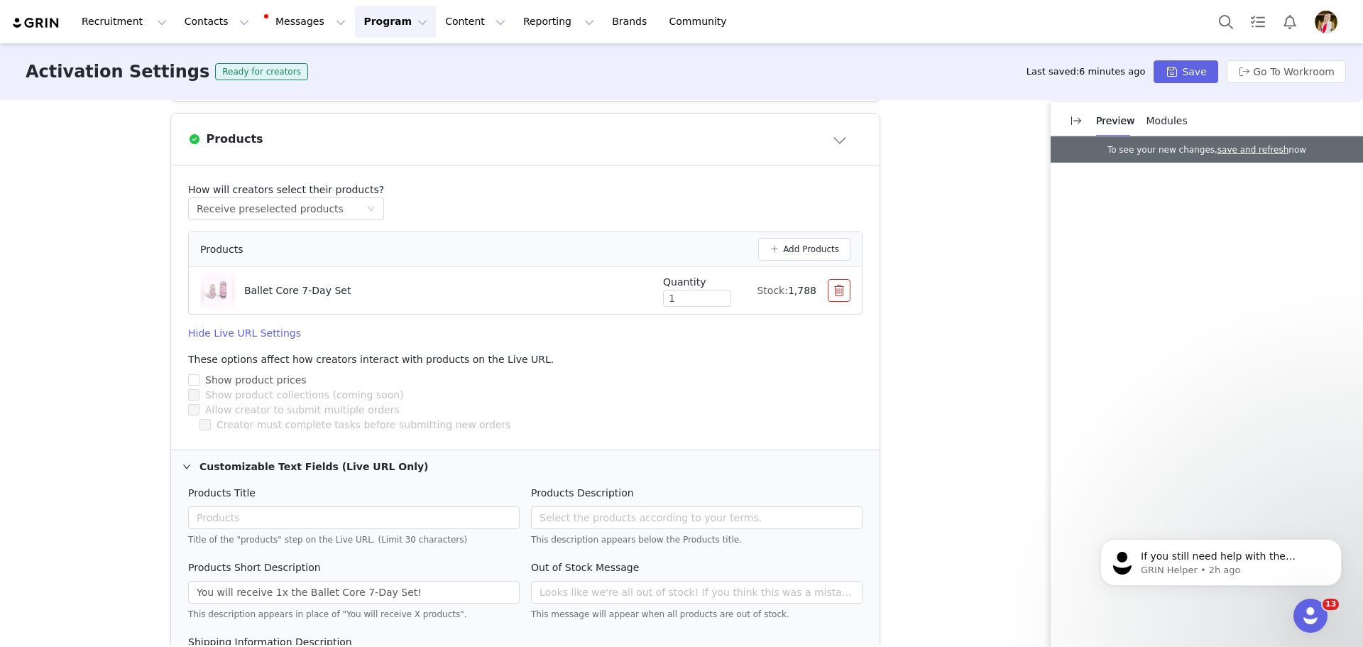
click at [245, 334] on h4 "Hide Live URL Settings" at bounding box center [525, 333] width 674 height 15
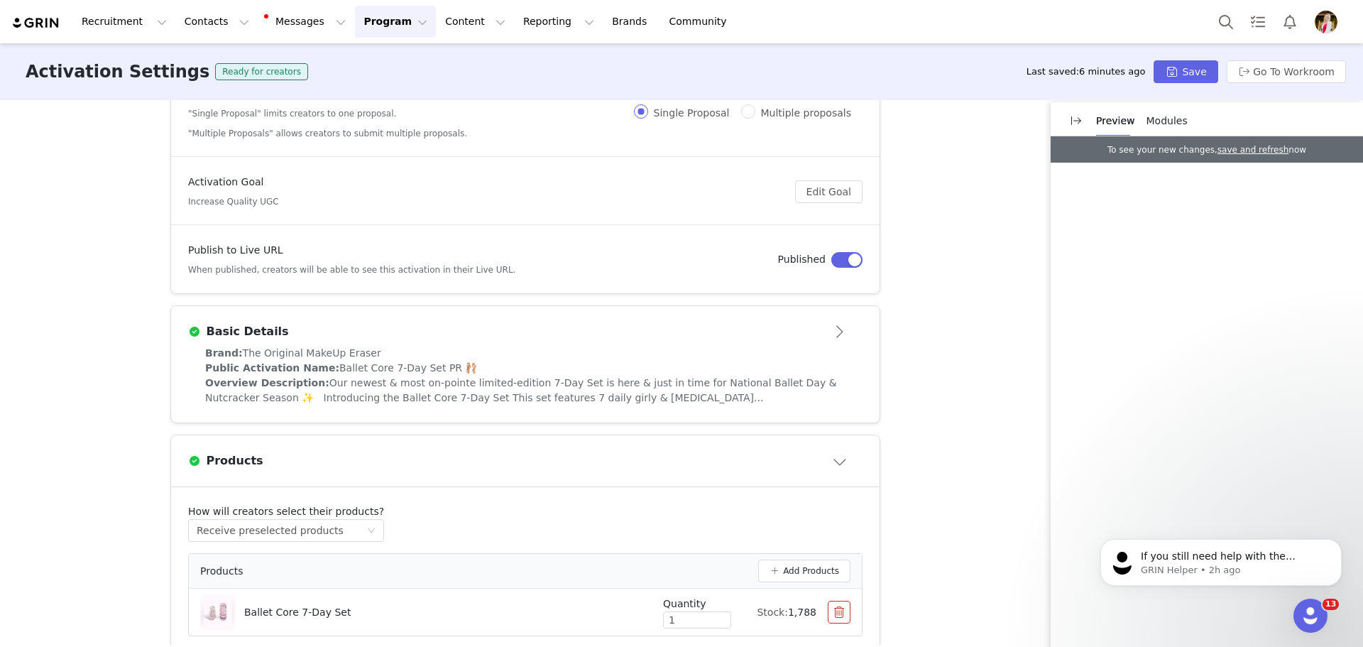
scroll to position [79, 0]
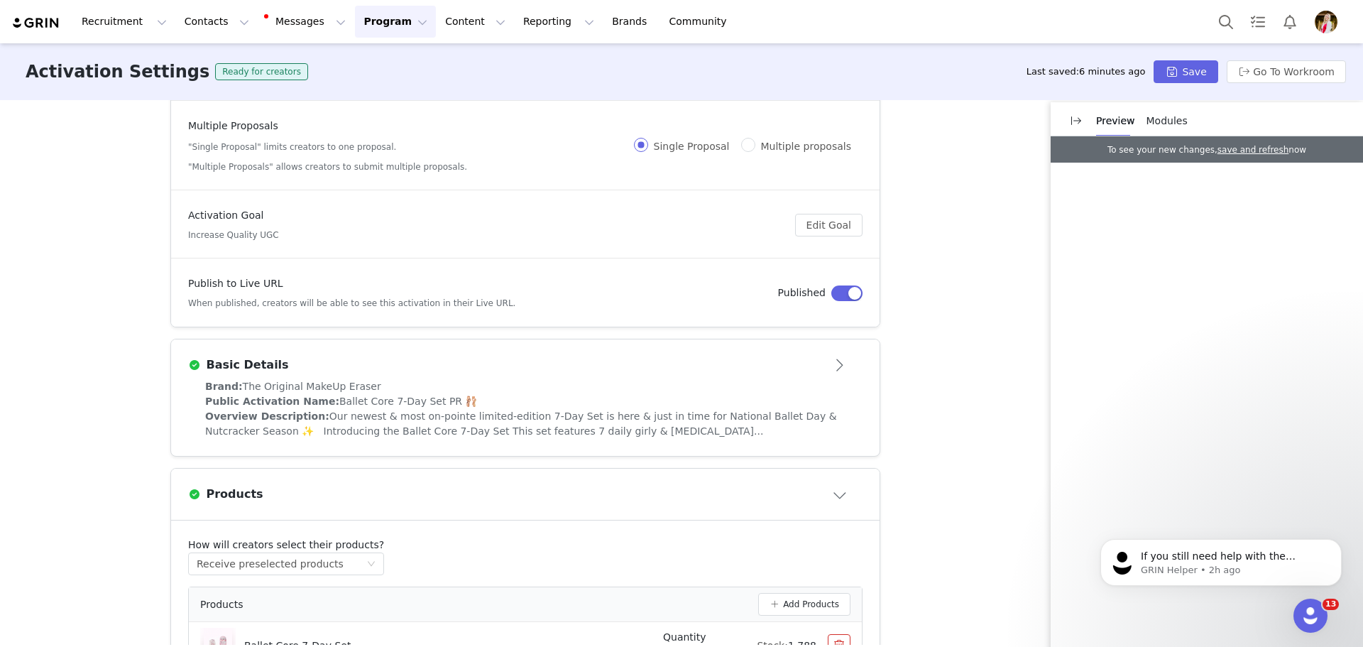
click at [339, 395] on span "Ballet Core 7-Day Set PR 🩰" at bounding box center [408, 400] width 138 height 11
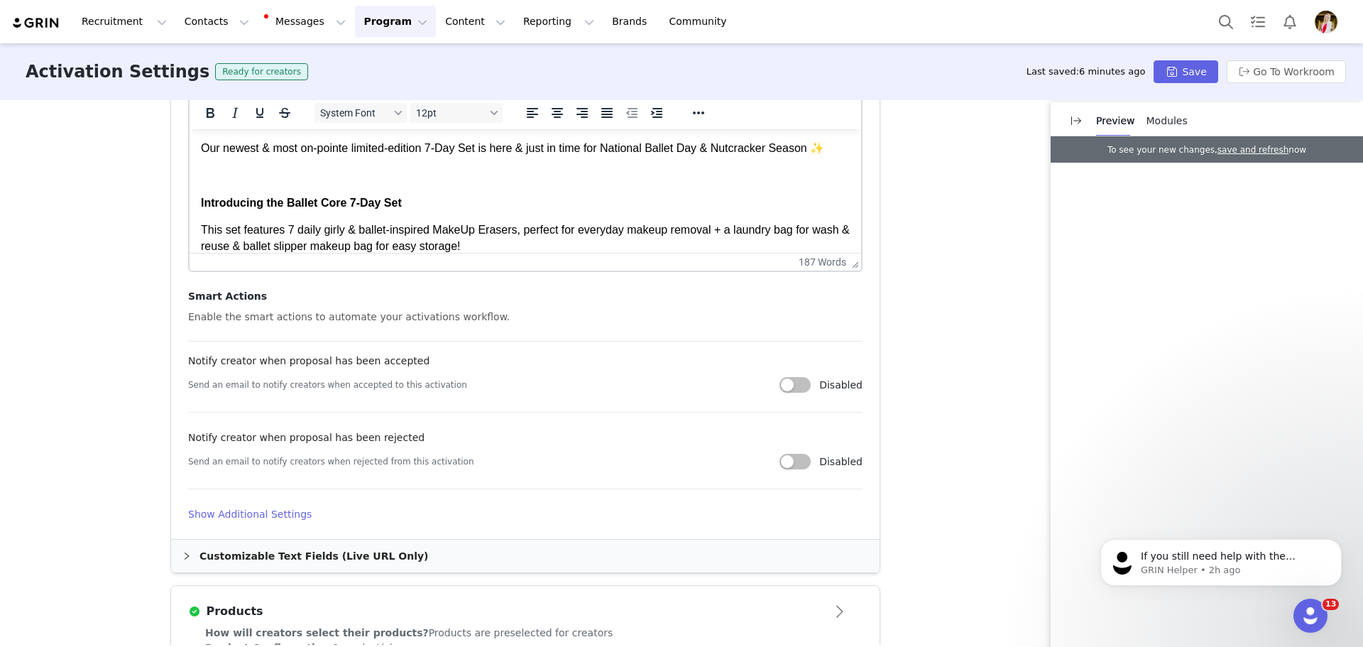
scroll to position [576, 0]
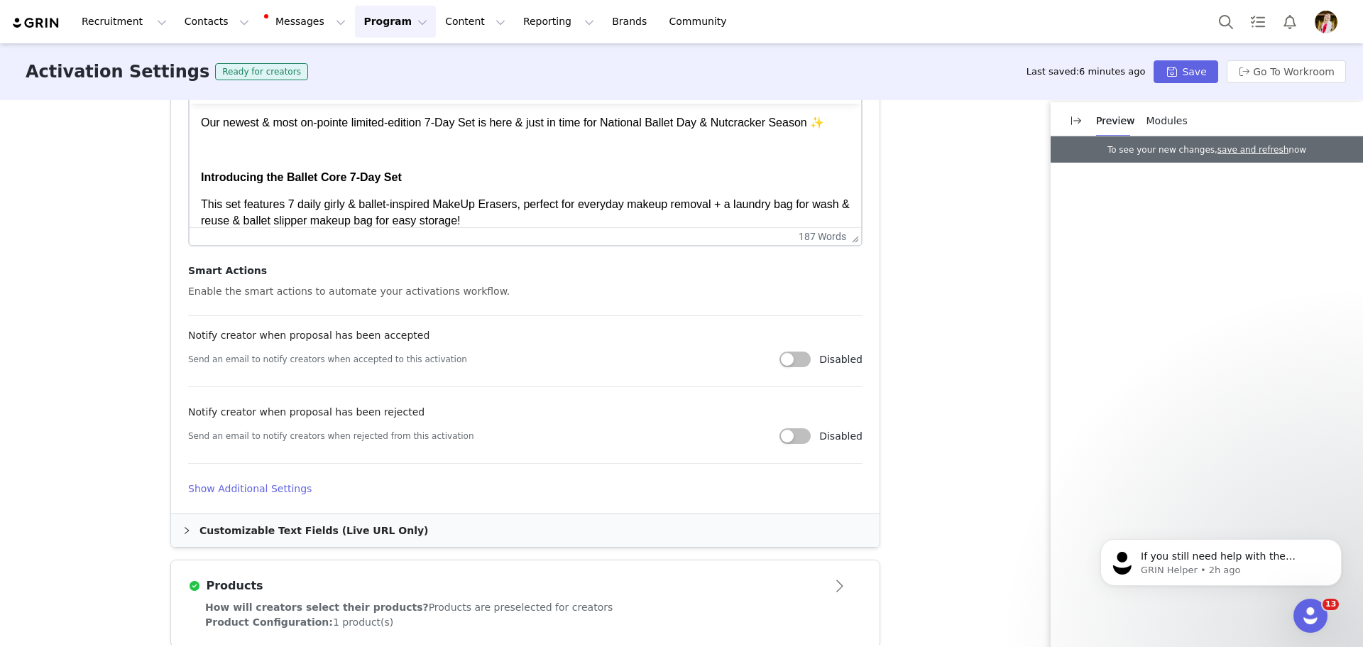
click at [273, 491] on h4 "Show Additional Settings" at bounding box center [525, 488] width 674 height 15
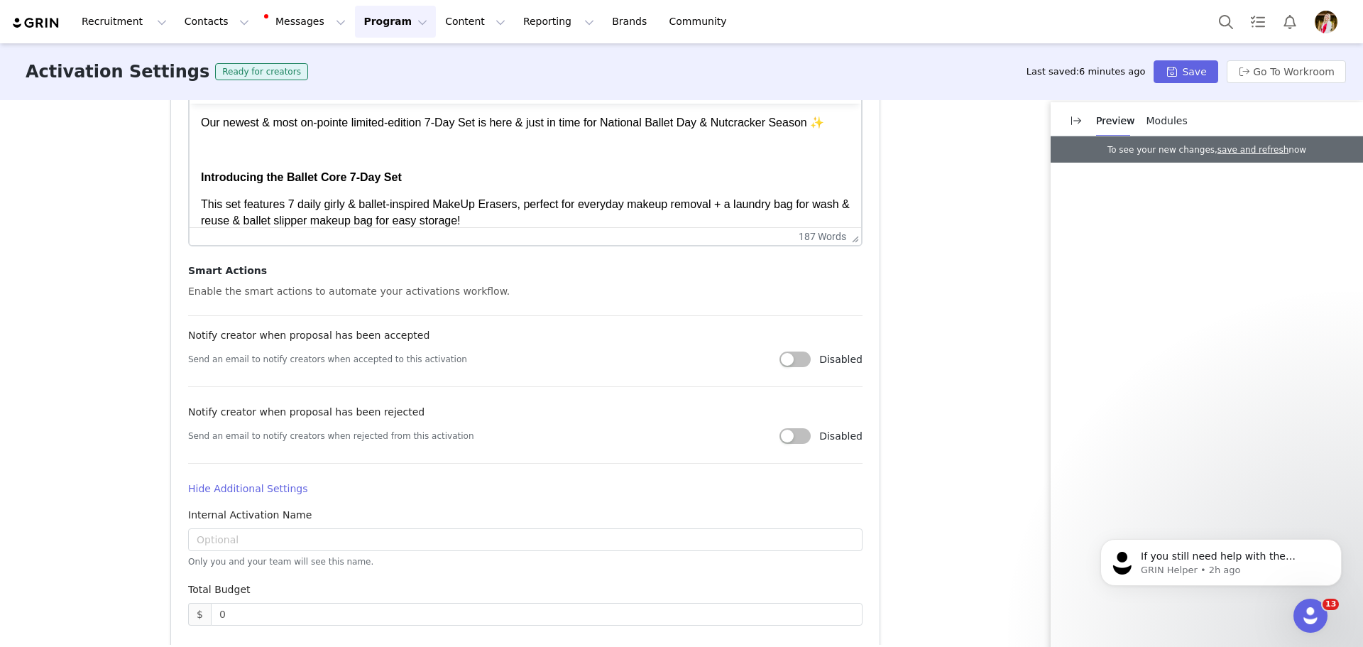
click at [273, 491] on h4 "Hide Additional Settings" at bounding box center [525, 488] width 674 height 15
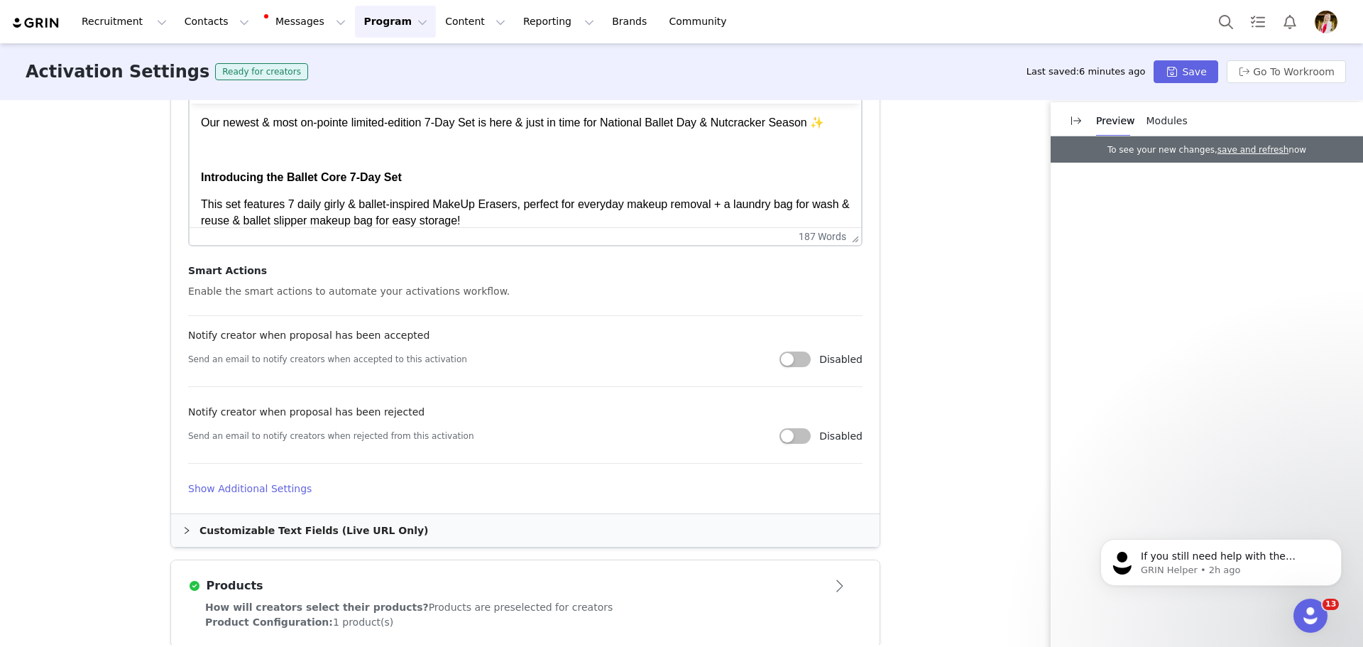
click at [280, 523] on div "Customizable Text Fields (Live URL Only)" at bounding box center [525, 530] width 709 height 33
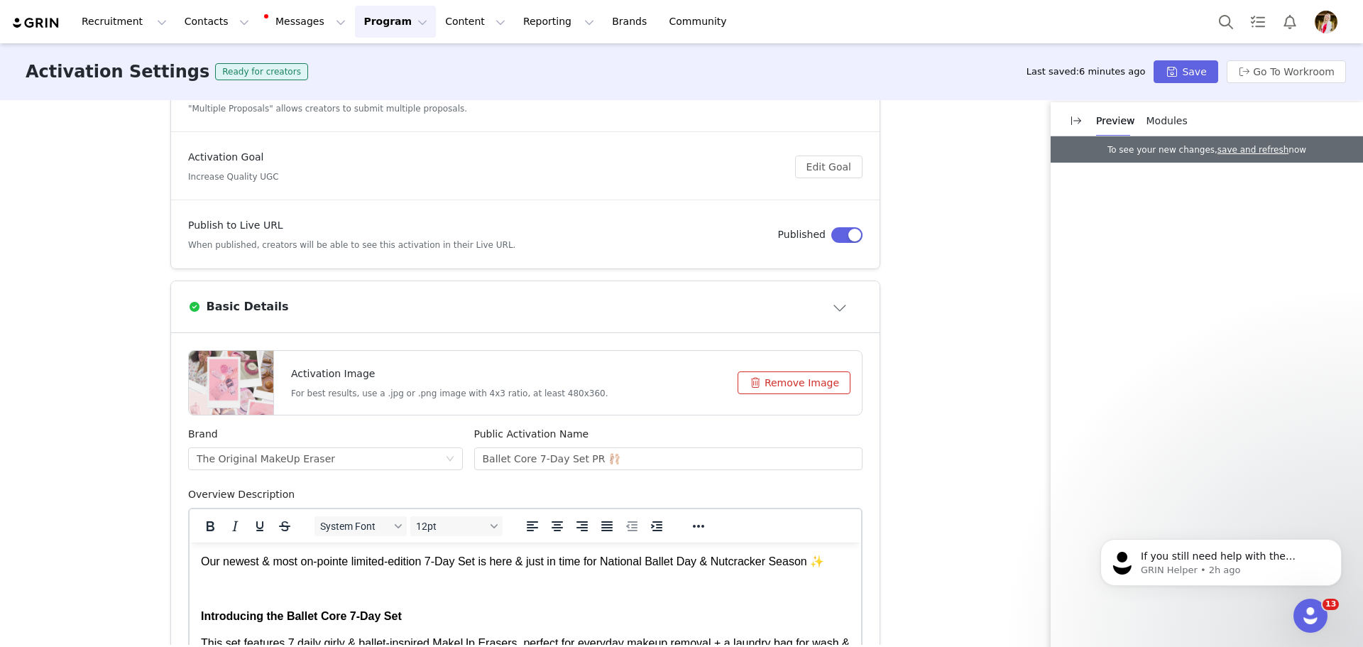
scroll to position [130, 0]
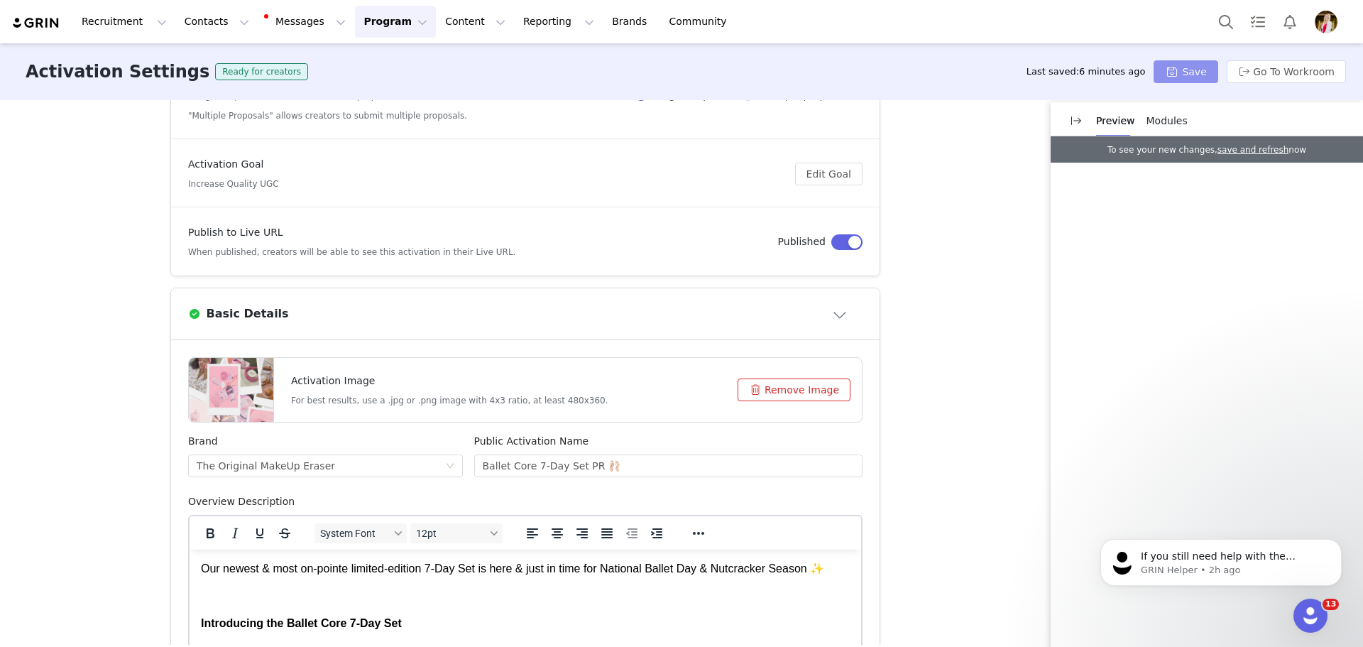
click at [1172, 72] on button "Save" at bounding box center [1186, 71] width 64 height 23
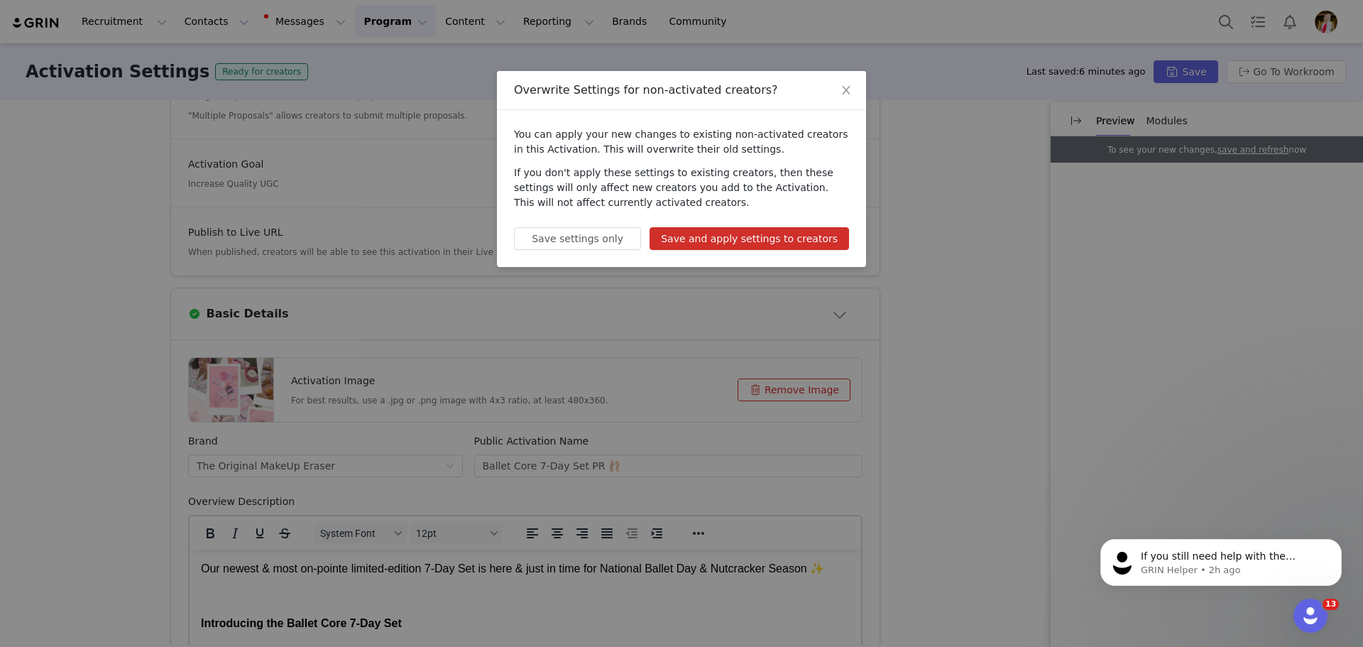
click at [826, 244] on button "Save and apply settings to creators" at bounding box center [749, 238] width 199 height 23
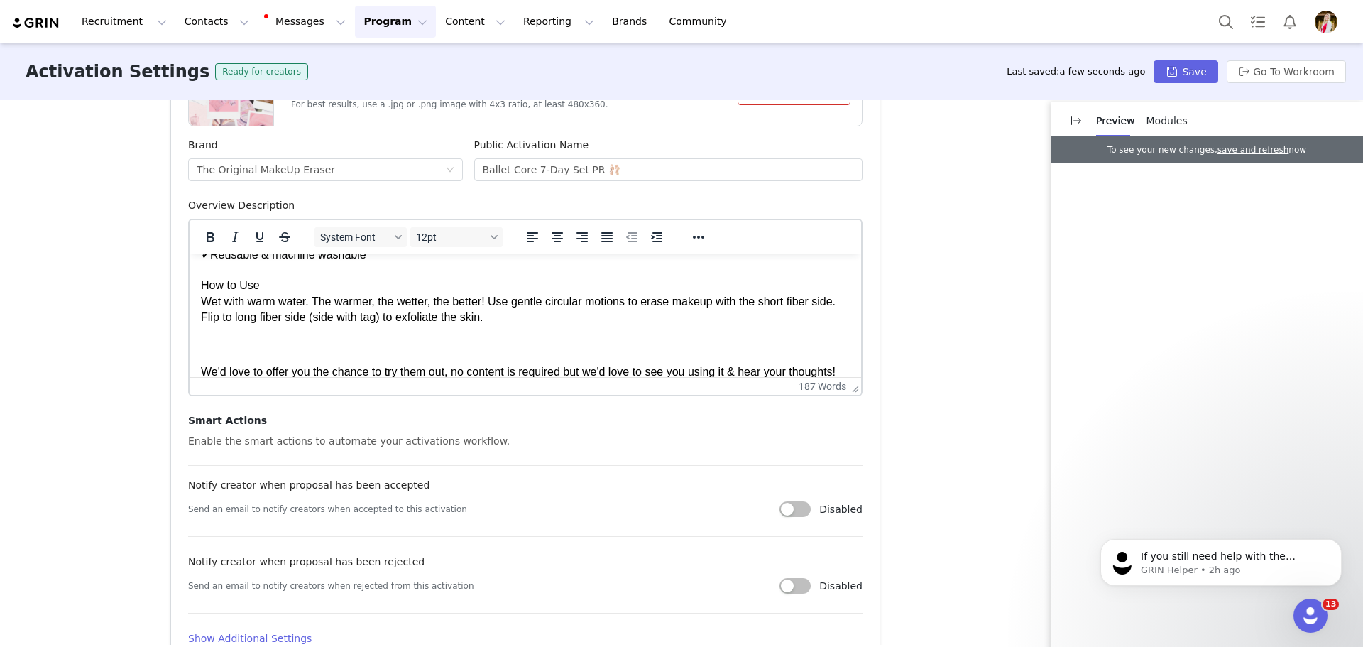
scroll to position [284, 0]
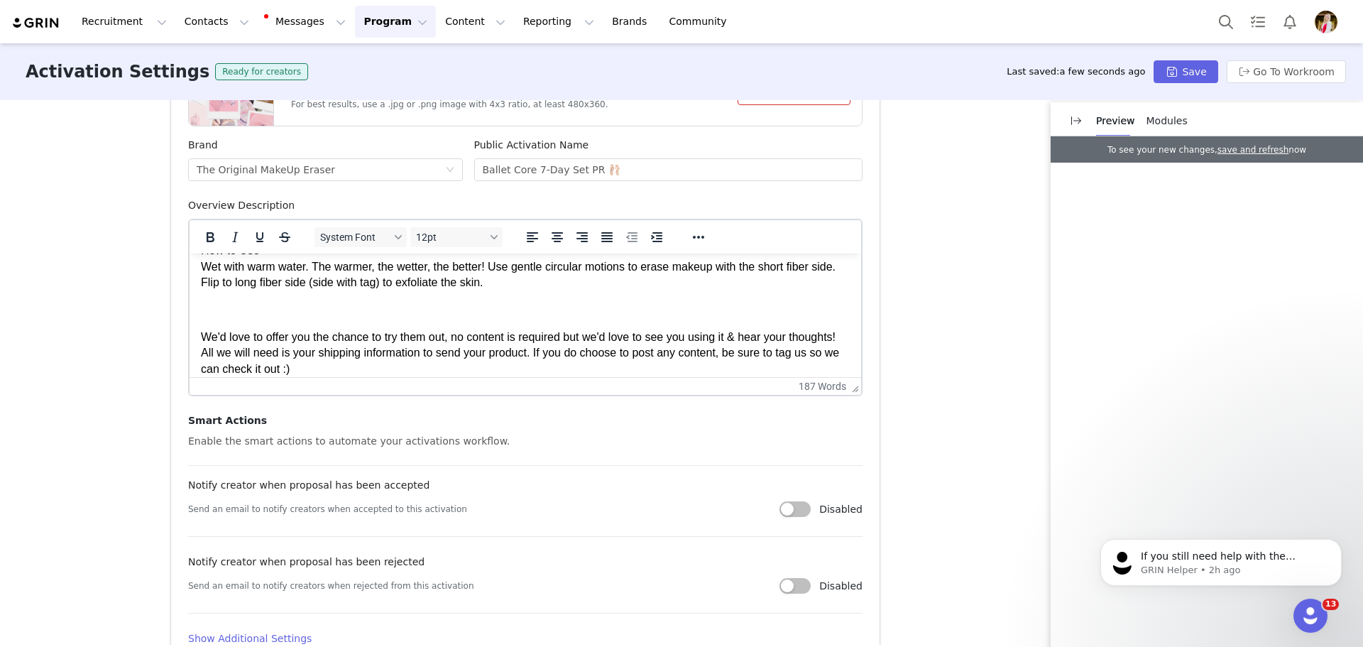
click at [412, 337] on span "We'd love to offer you the chance to try them out, no content is required but w…" at bounding box center [520, 353] width 638 height 44
click at [445, 363] on p "We'd love to offer you the chance to try them out, no content is required but w…" at bounding box center [525, 353] width 649 height 48
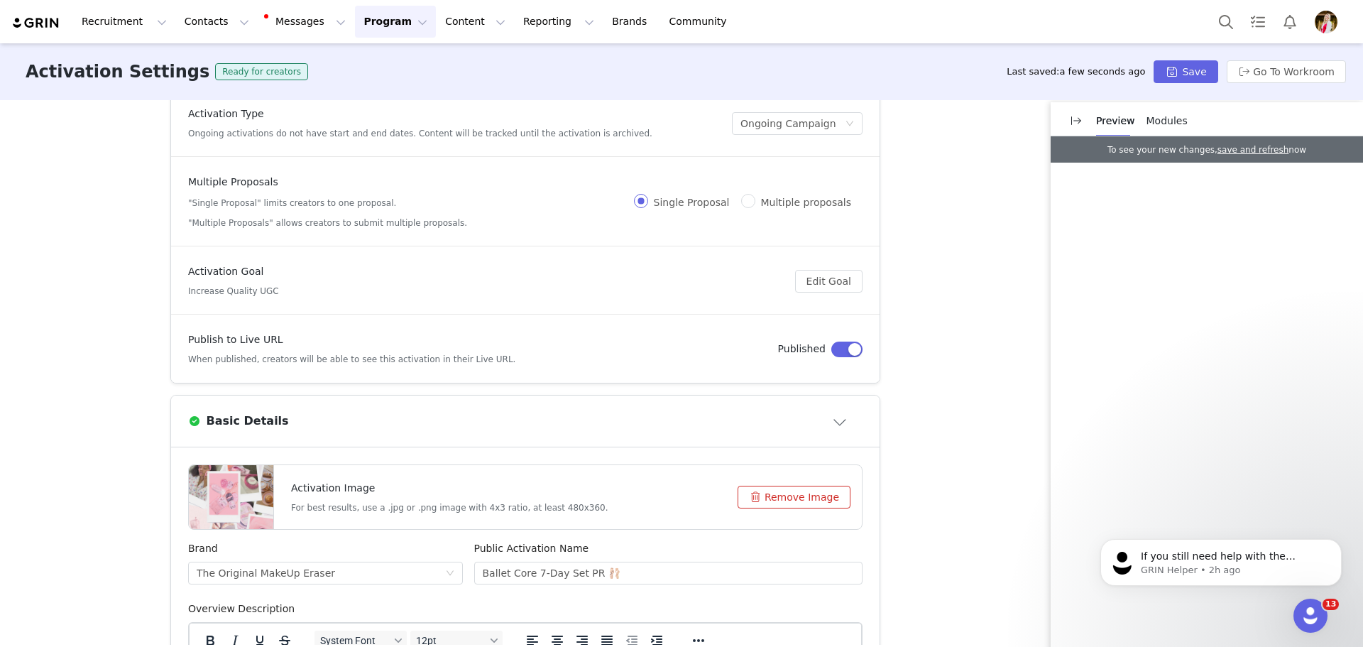
scroll to position [0, 0]
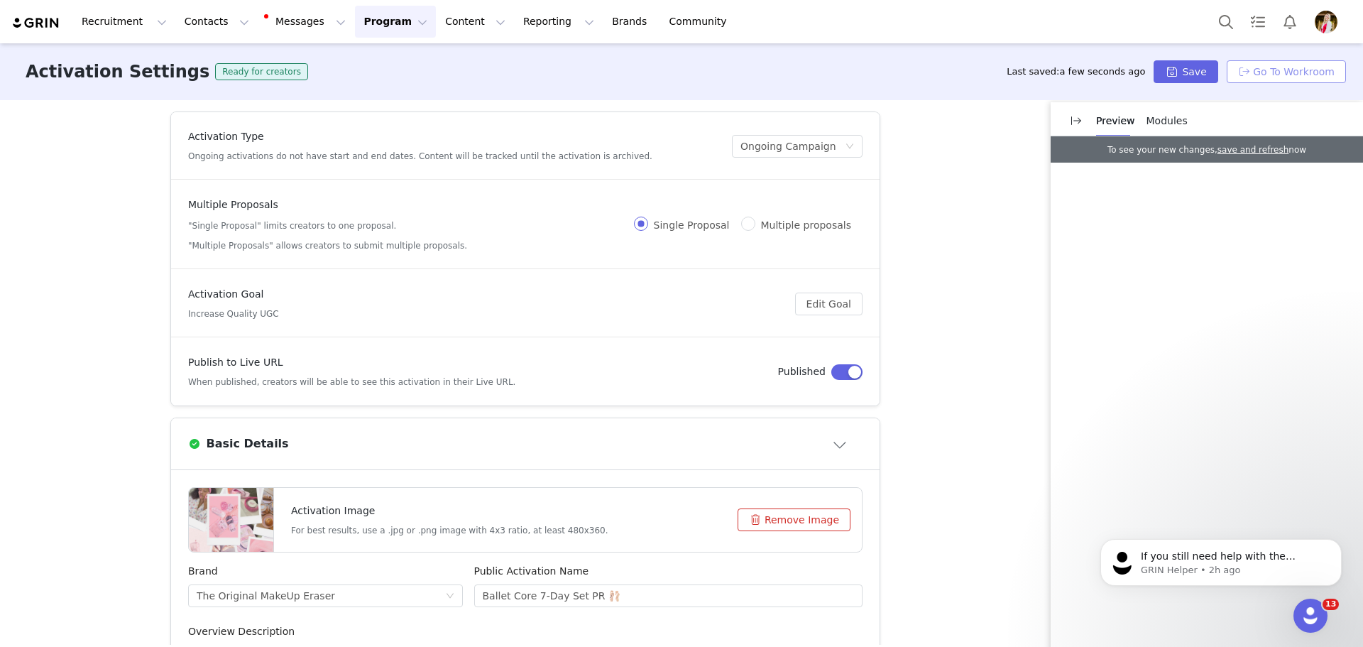
click at [1284, 67] on button "Go To Workroom" at bounding box center [1286, 71] width 119 height 23
